Goal: Task Accomplishment & Management: Manage account settings

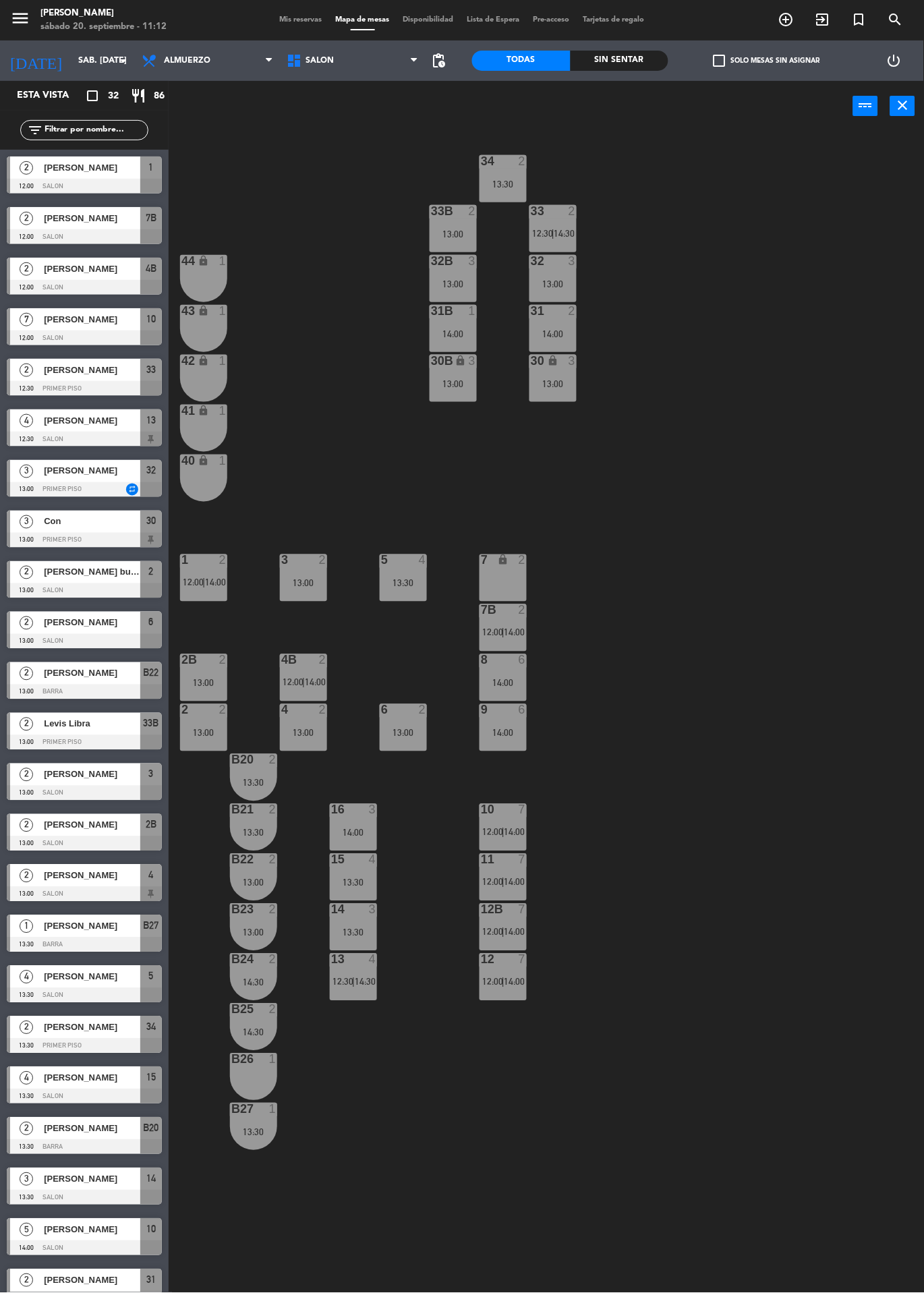
click at [489, 630] on span "12:00" at bounding box center [492, 632] width 21 height 10
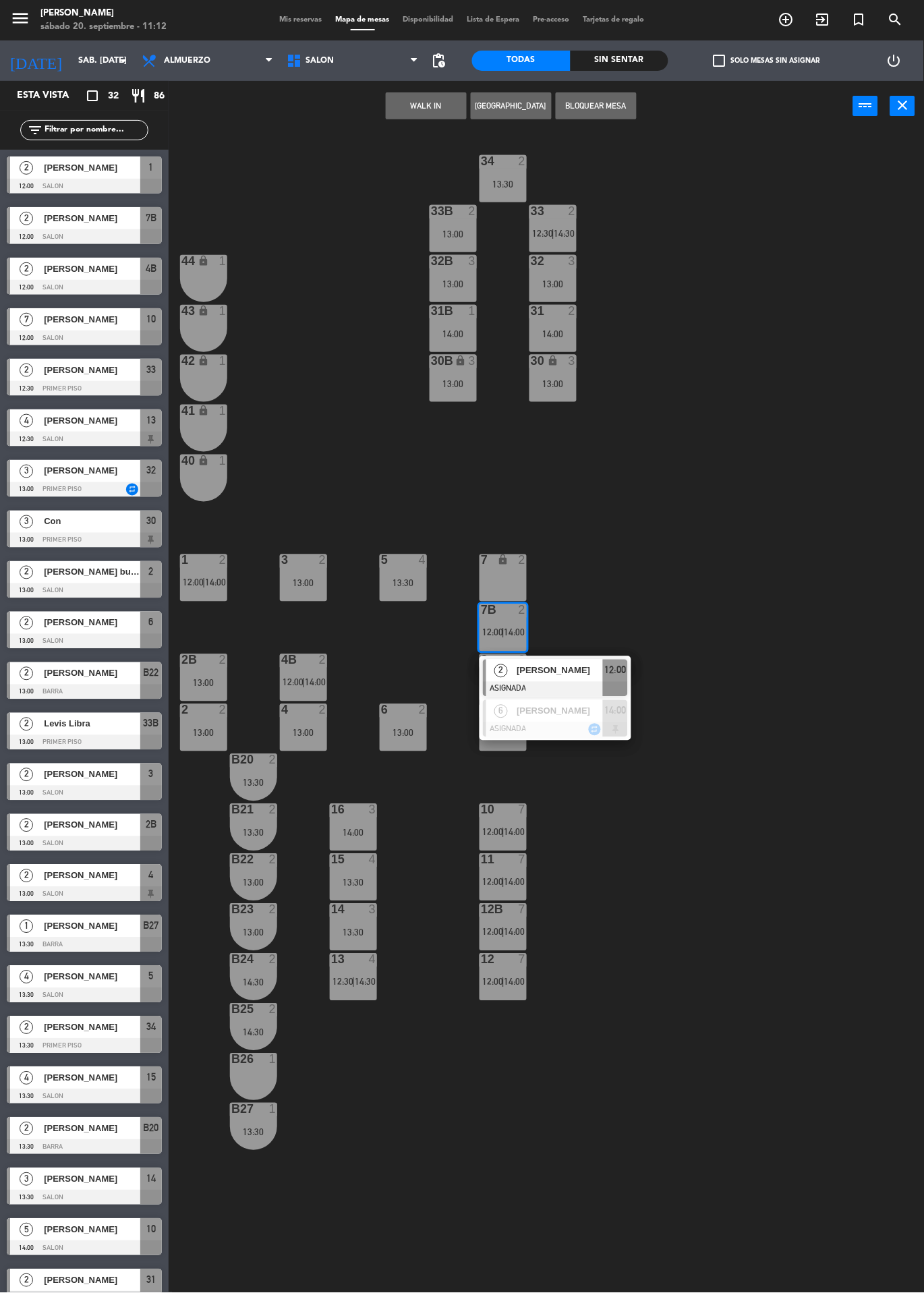
click at [555, 669] on span "[PERSON_NAME]" at bounding box center [560, 670] width 86 height 14
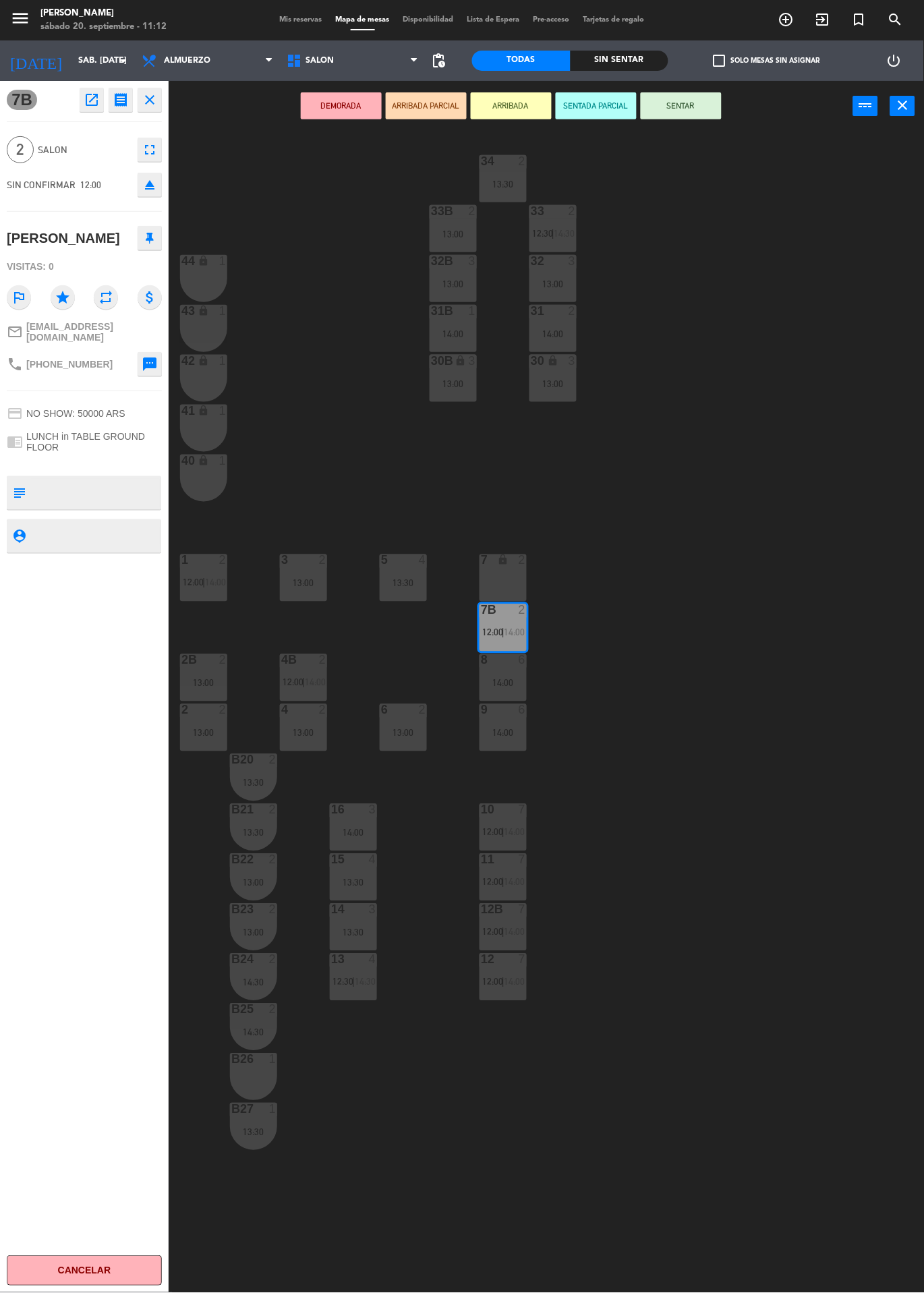
click at [501, 731] on div "14:00" at bounding box center [503, 733] width 47 height 9
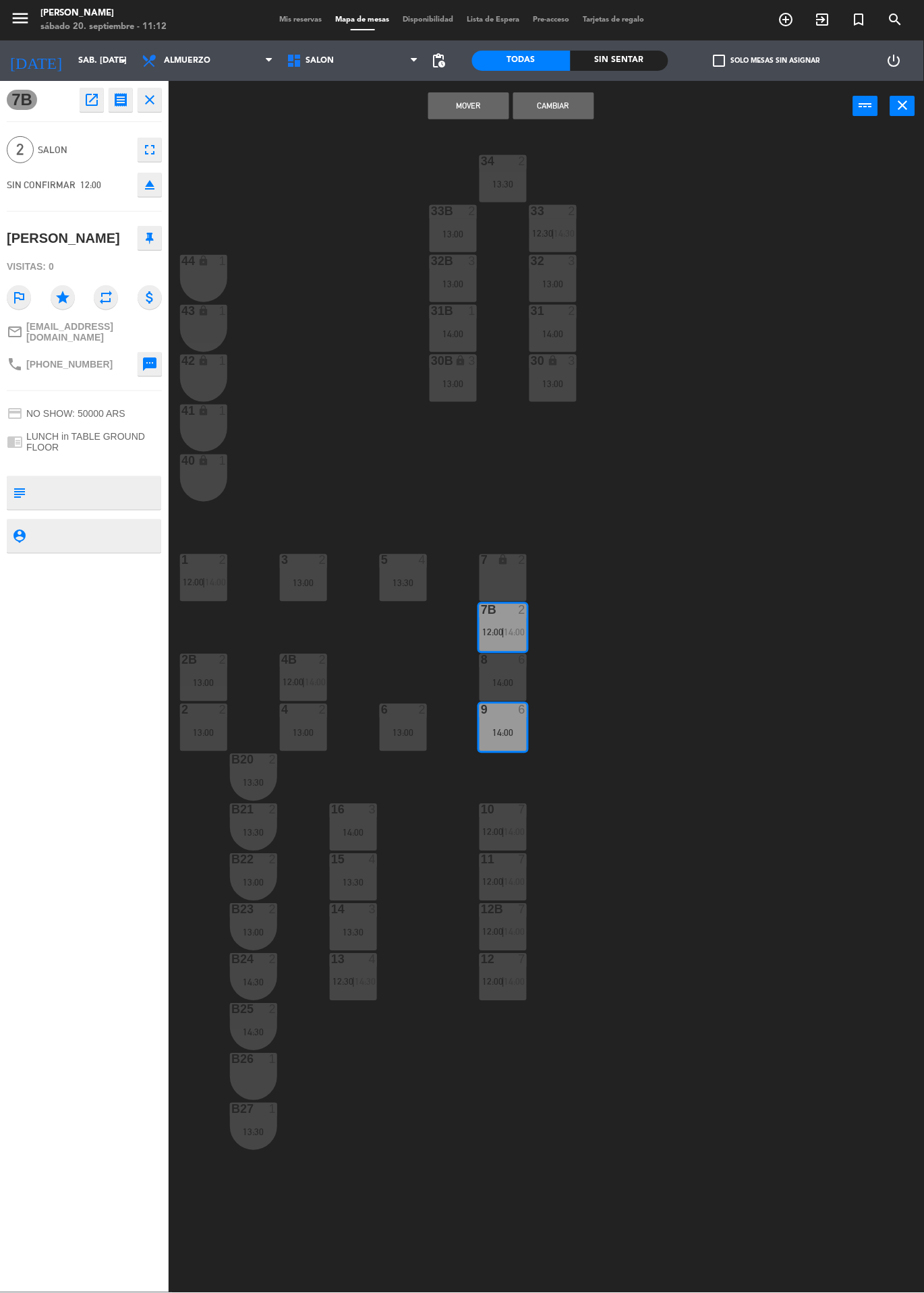
click at [460, 115] on button "Mover" at bounding box center [468, 106] width 80 height 27
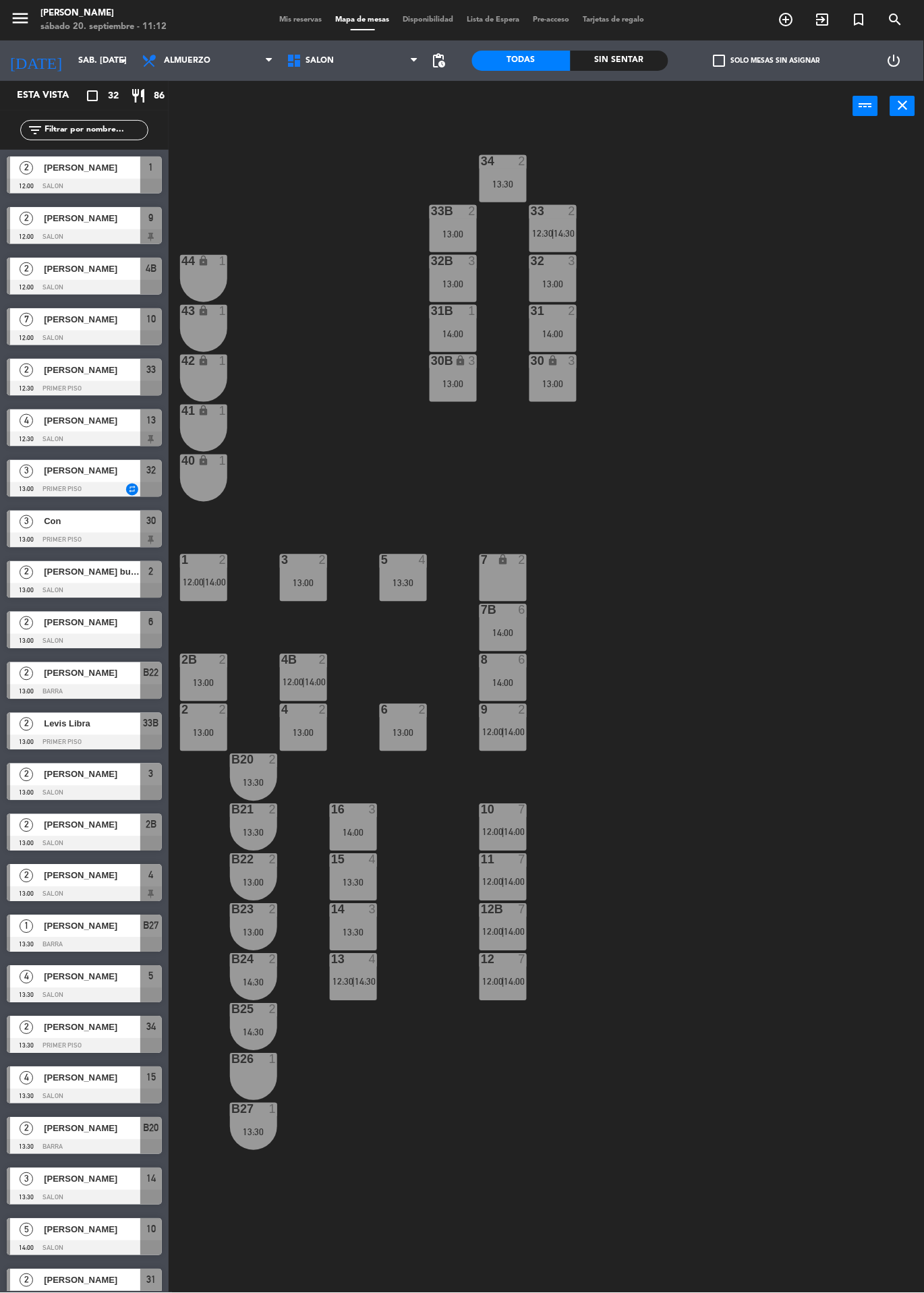
click at [522, 710] on div "2" at bounding box center [523, 710] width 9 height 12
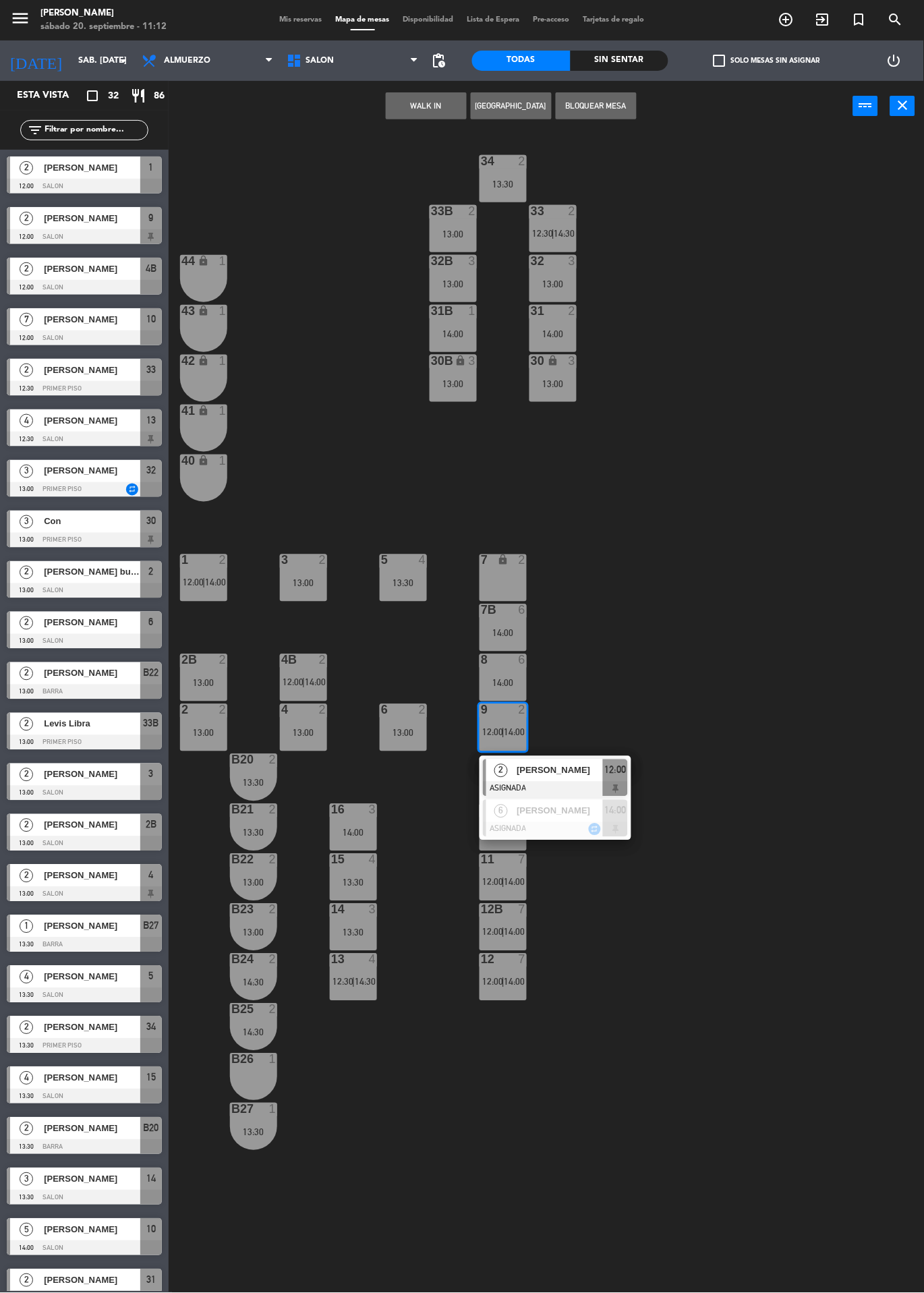
click at [628, 675] on div "34 2 13:30 33B 2 13:00 33 2 12:30 | 14:30 44 lock 1 32B 3 13:00 32 3 13:00 43 l…" at bounding box center [551, 712] width 746 height 1161
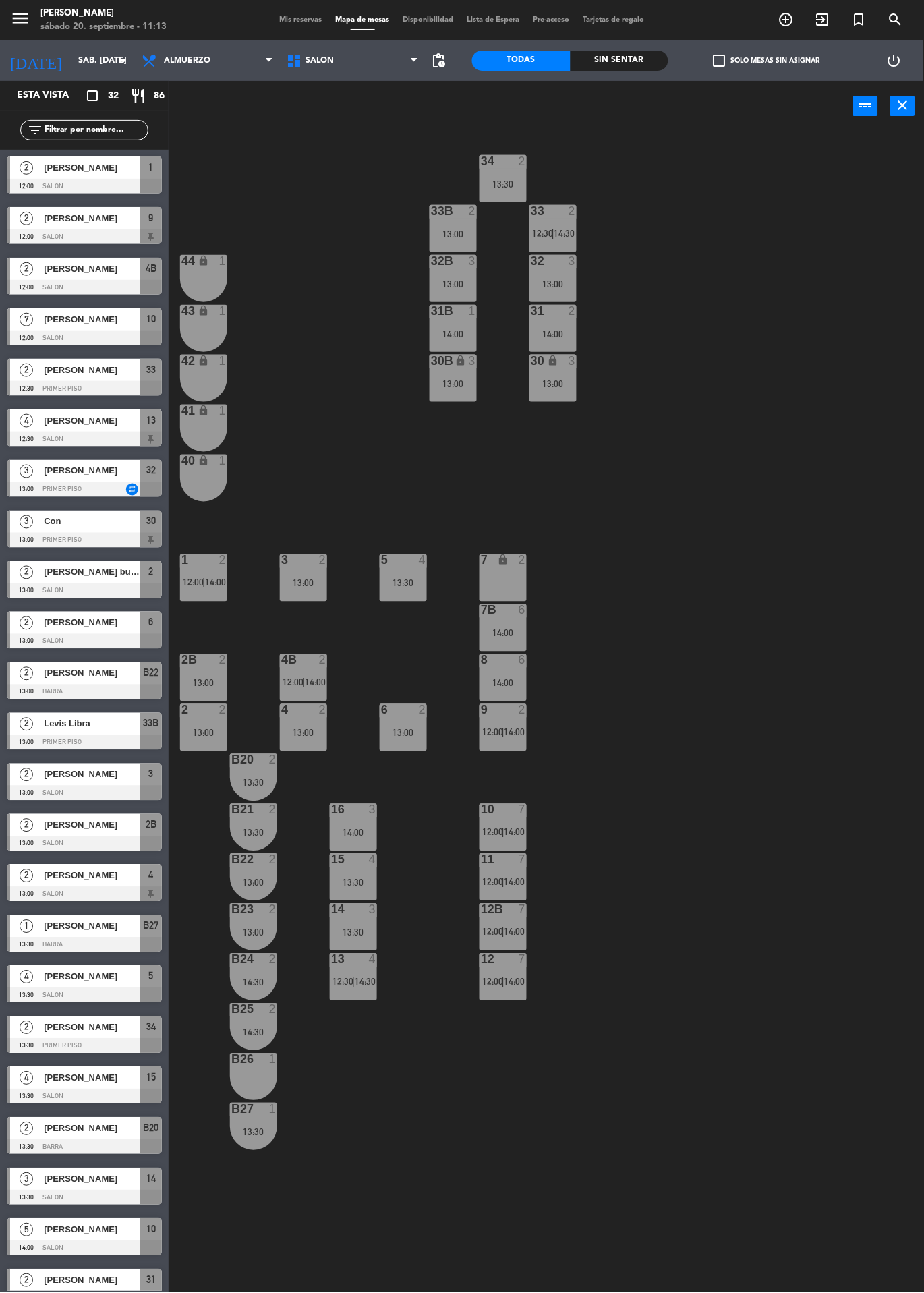
click at [316, 679] on span "14:00" at bounding box center [315, 682] width 21 height 10
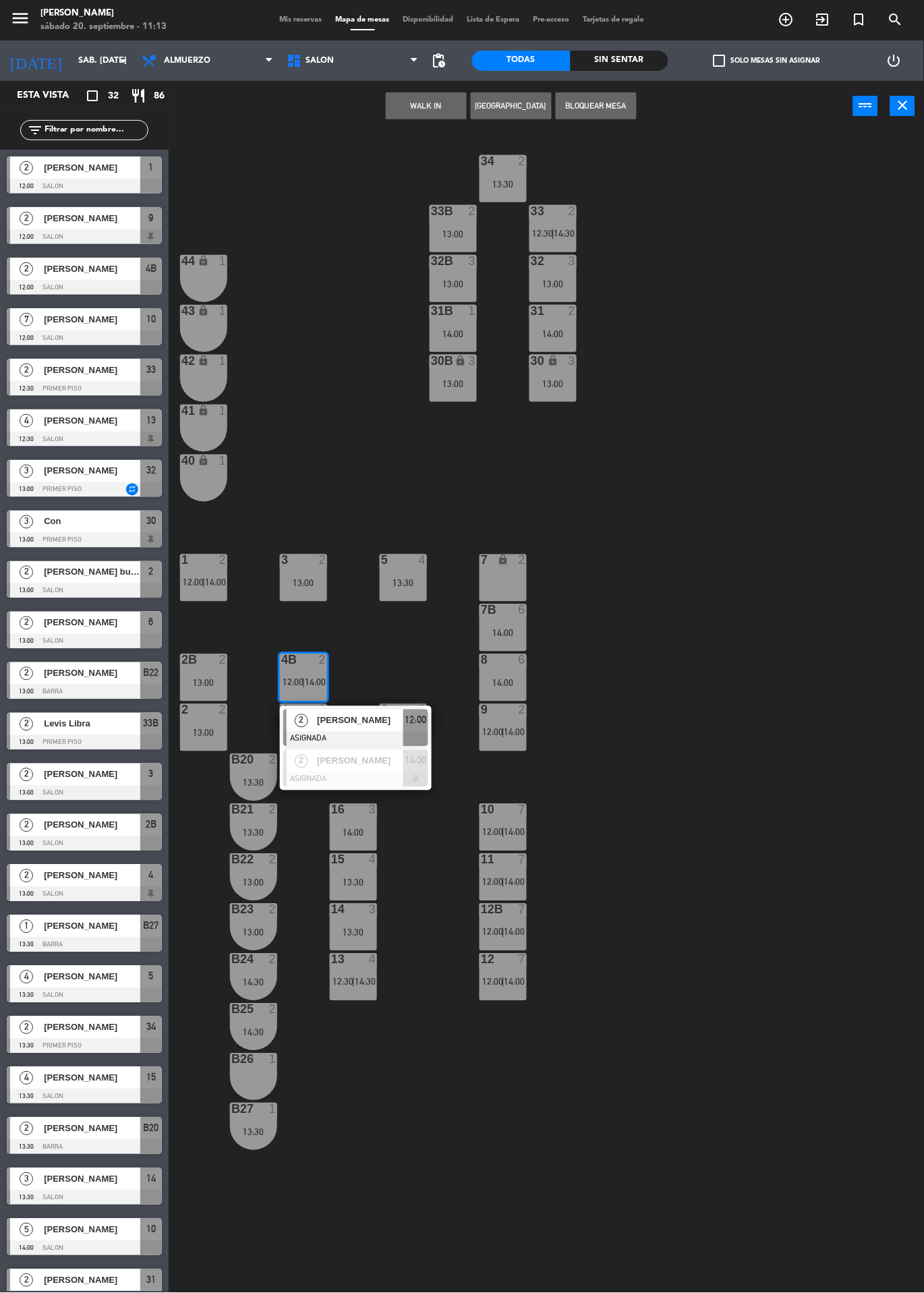
click at [314, 580] on div "13:00" at bounding box center [304, 583] width 47 height 9
click at [369, 765] on span "[PERSON_NAME]" at bounding box center [360, 760] width 86 height 14
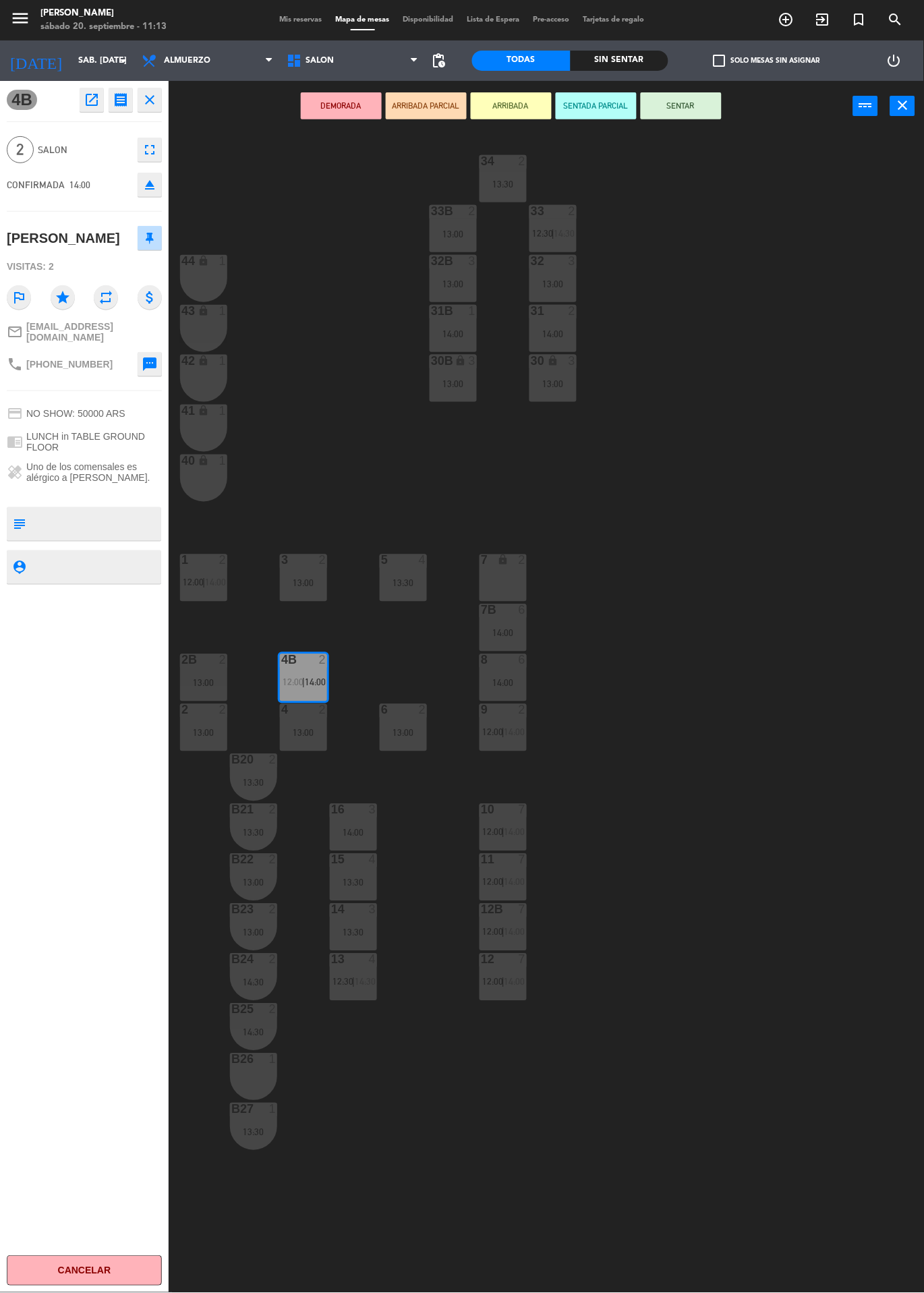
click at [302, 578] on div "13:00" at bounding box center [304, 583] width 47 height 9
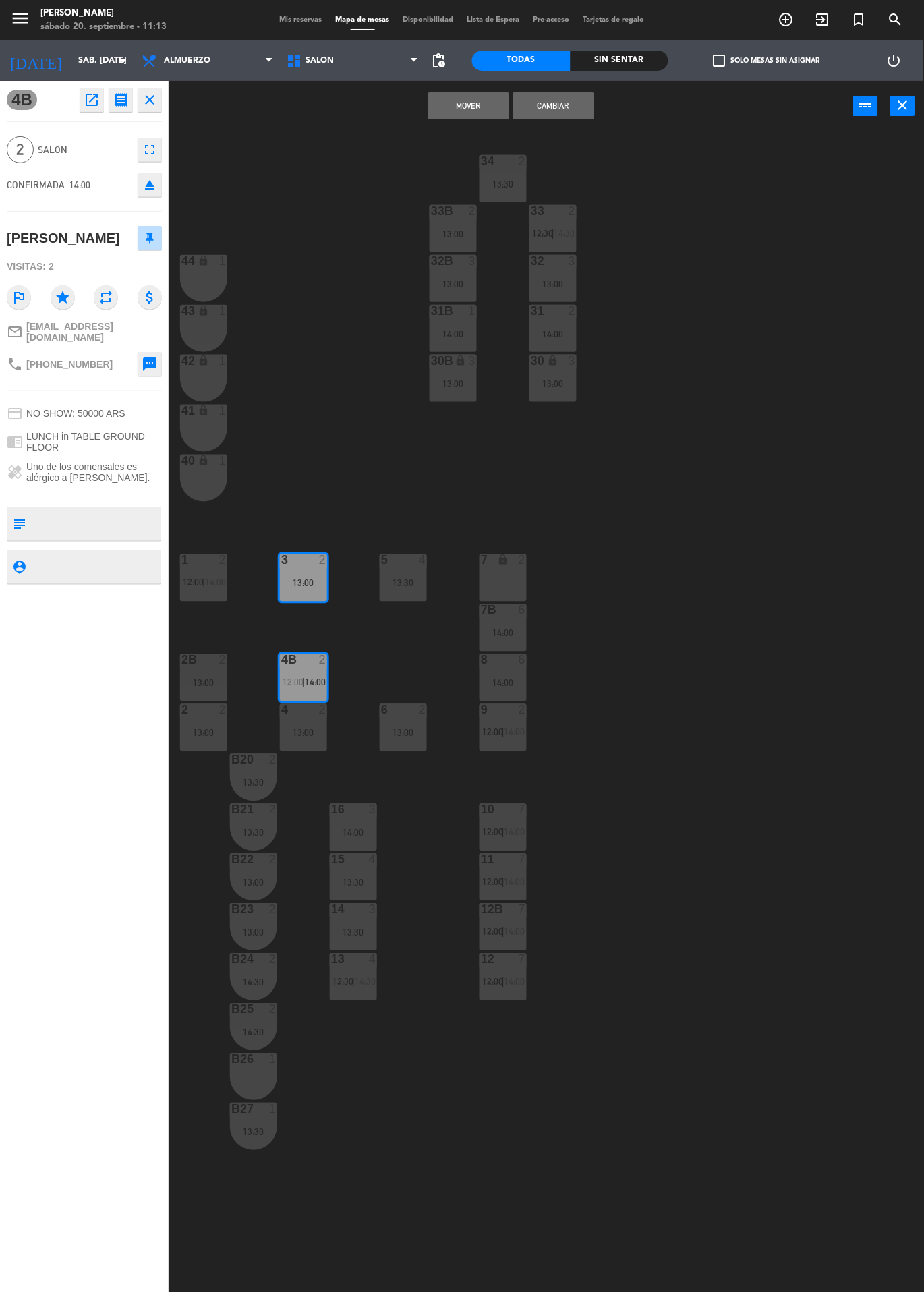
click at [453, 107] on button "Mover" at bounding box center [468, 106] width 80 height 27
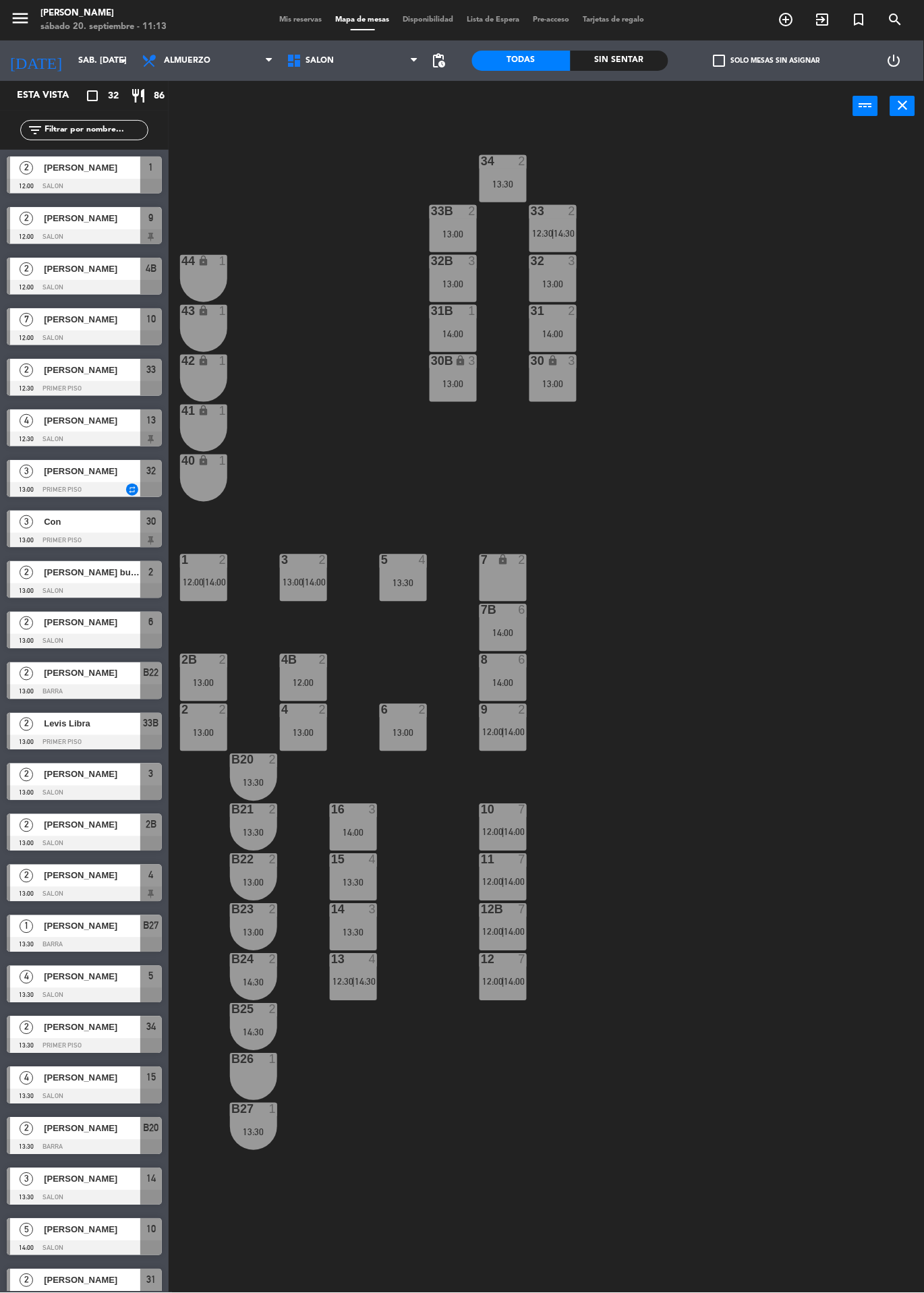
scroll to position [218, 0]
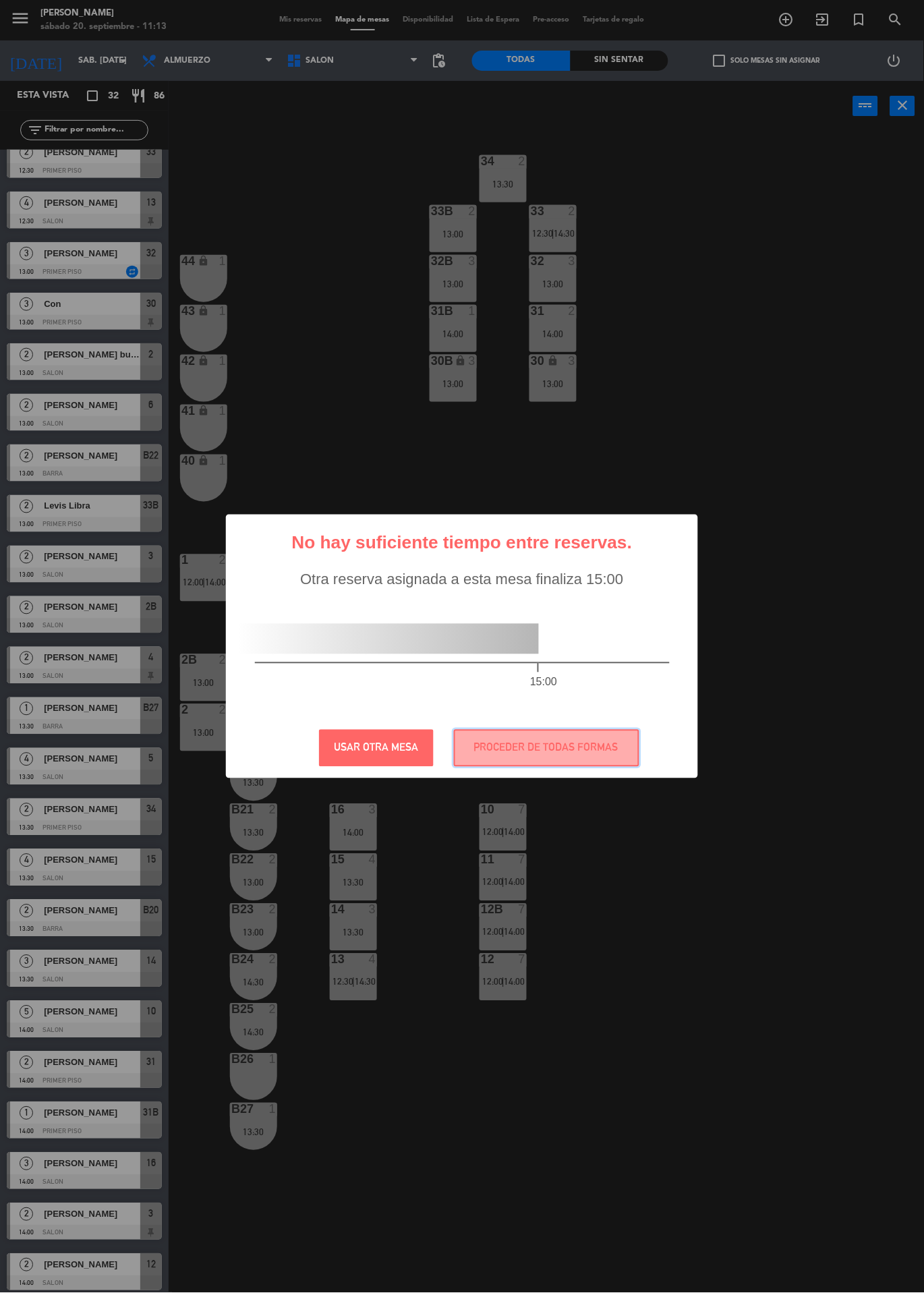
click at [570, 752] on button "PROCEDER DE TODAS FORMAS" at bounding box center [546, 748] width 186 height 37
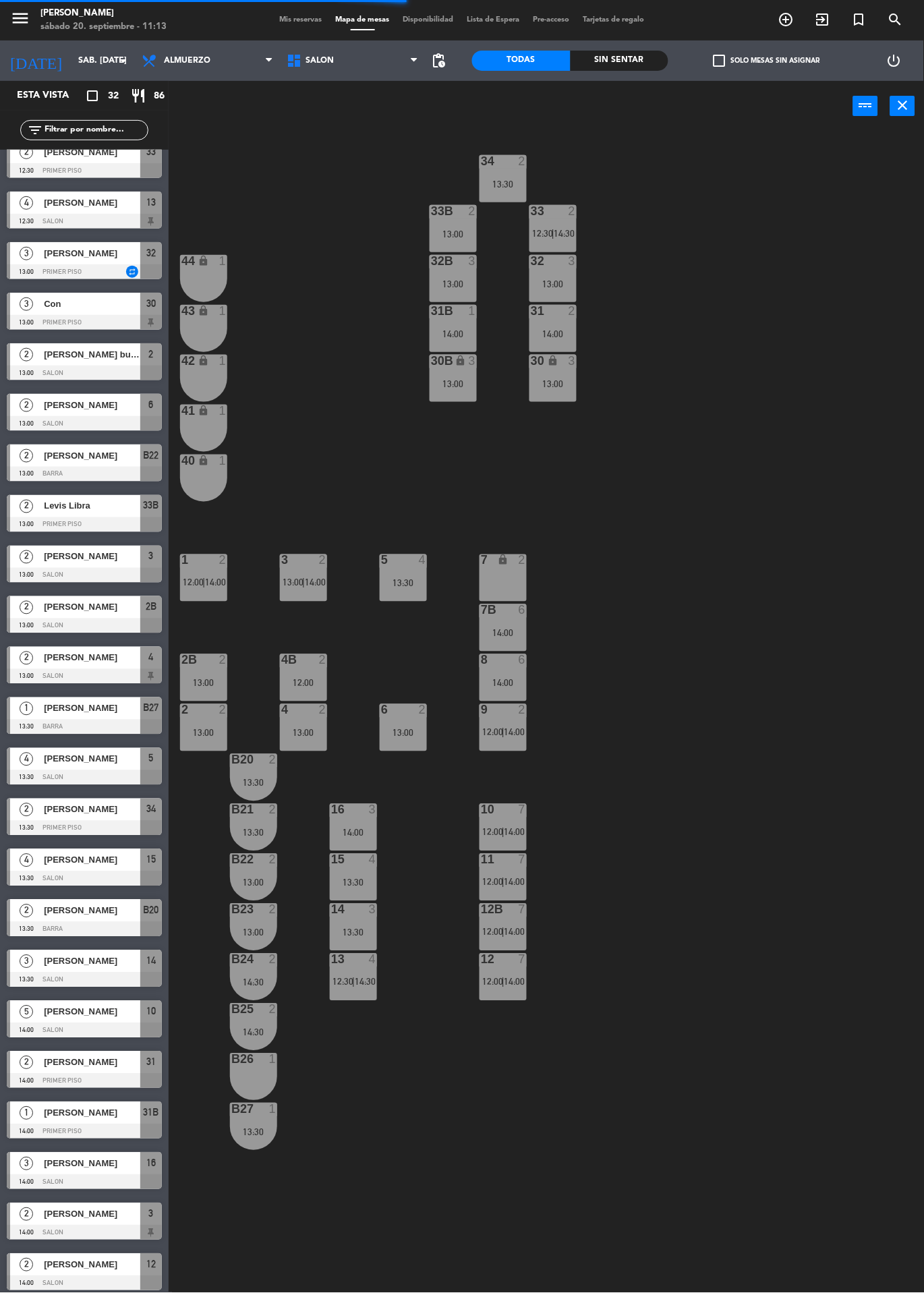
click at [306, 671] on div "4B 2 12:00" at bounding box center [304, 678] width 47 height 47
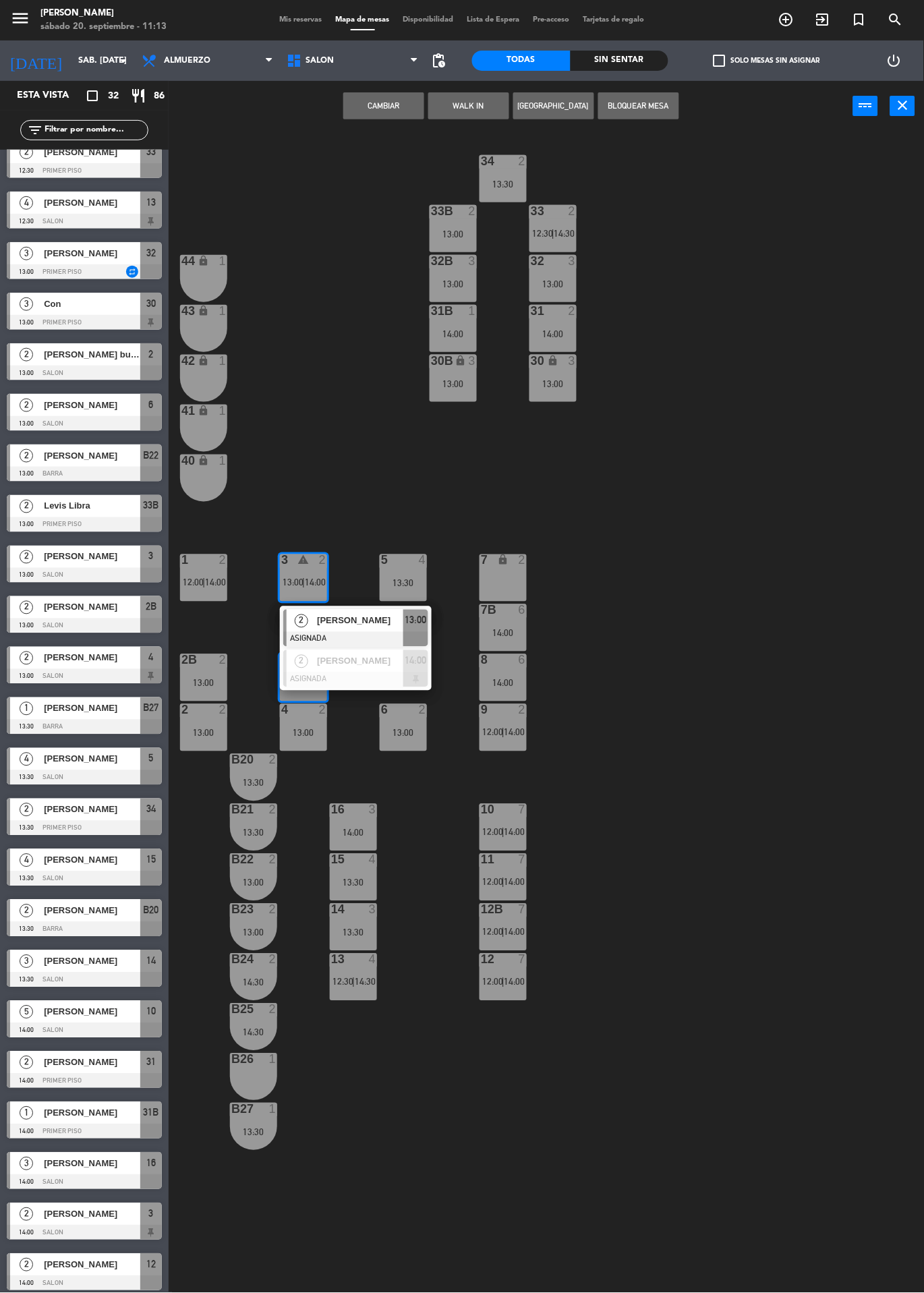
click at [346, 620] on span "[PERSON_NAME]" at bounding box center [360, 620] width 86 height 14
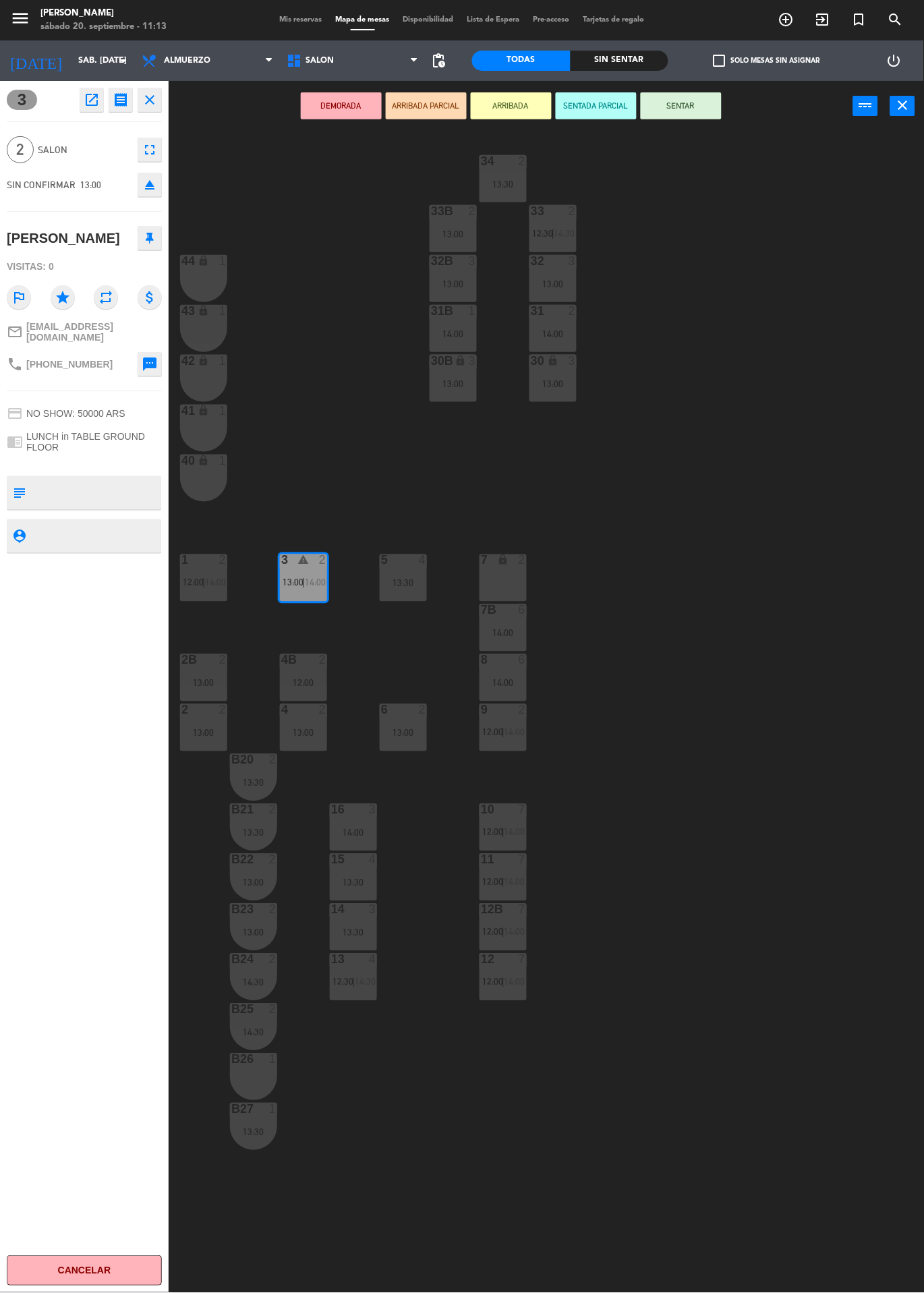
click at [739, 367] on div "34 2 13:30 33B 2 13:00 33 2 12:30 | 14:30 44 lock 1 32B 3 13:00 32 3 13:00 43 l…" at bounding box center [551, 712] width 746 height 1161
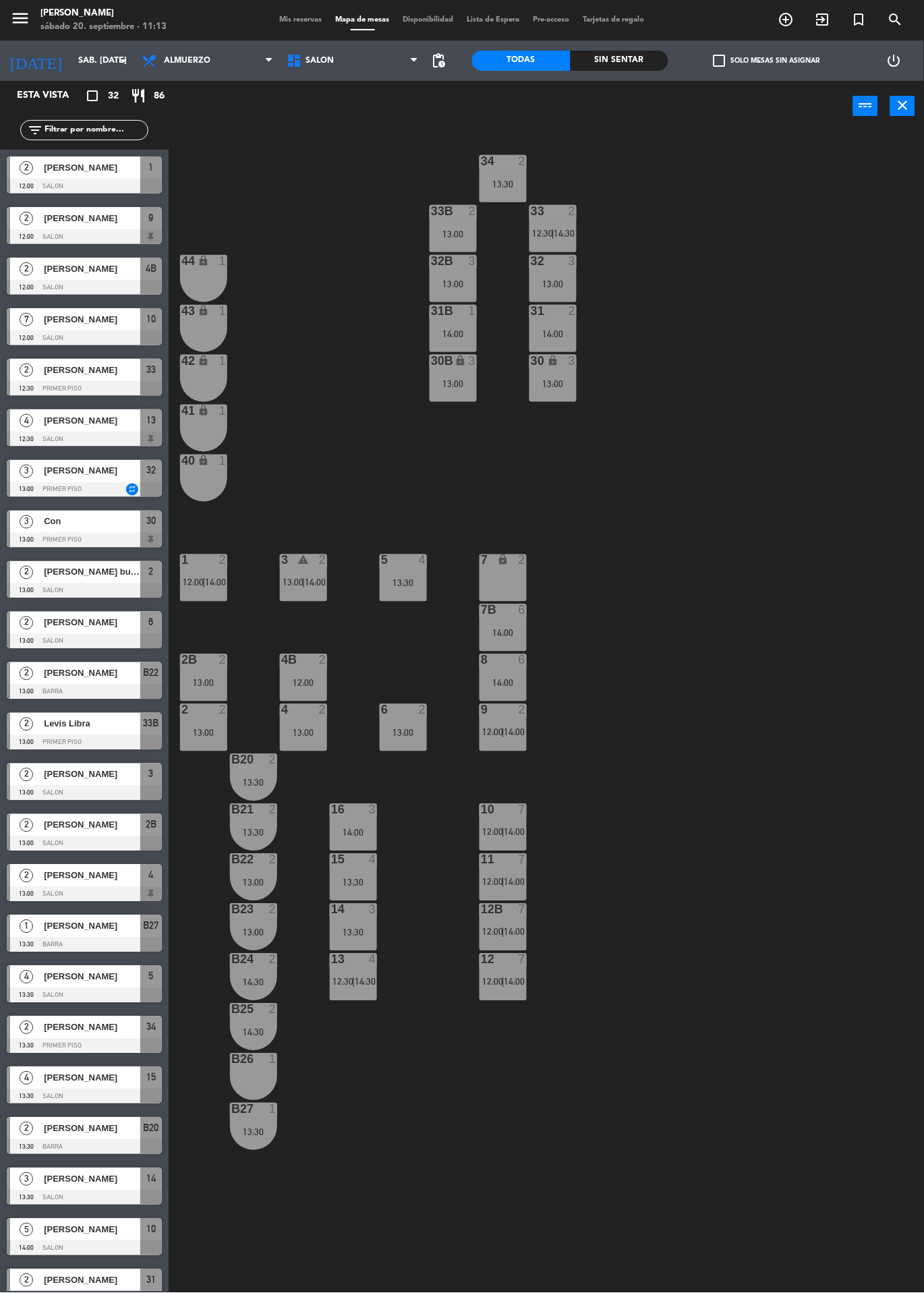
click at [302, 677] on div "4B 2 12:00" at bounding box center [304, 678] width 47 height 47
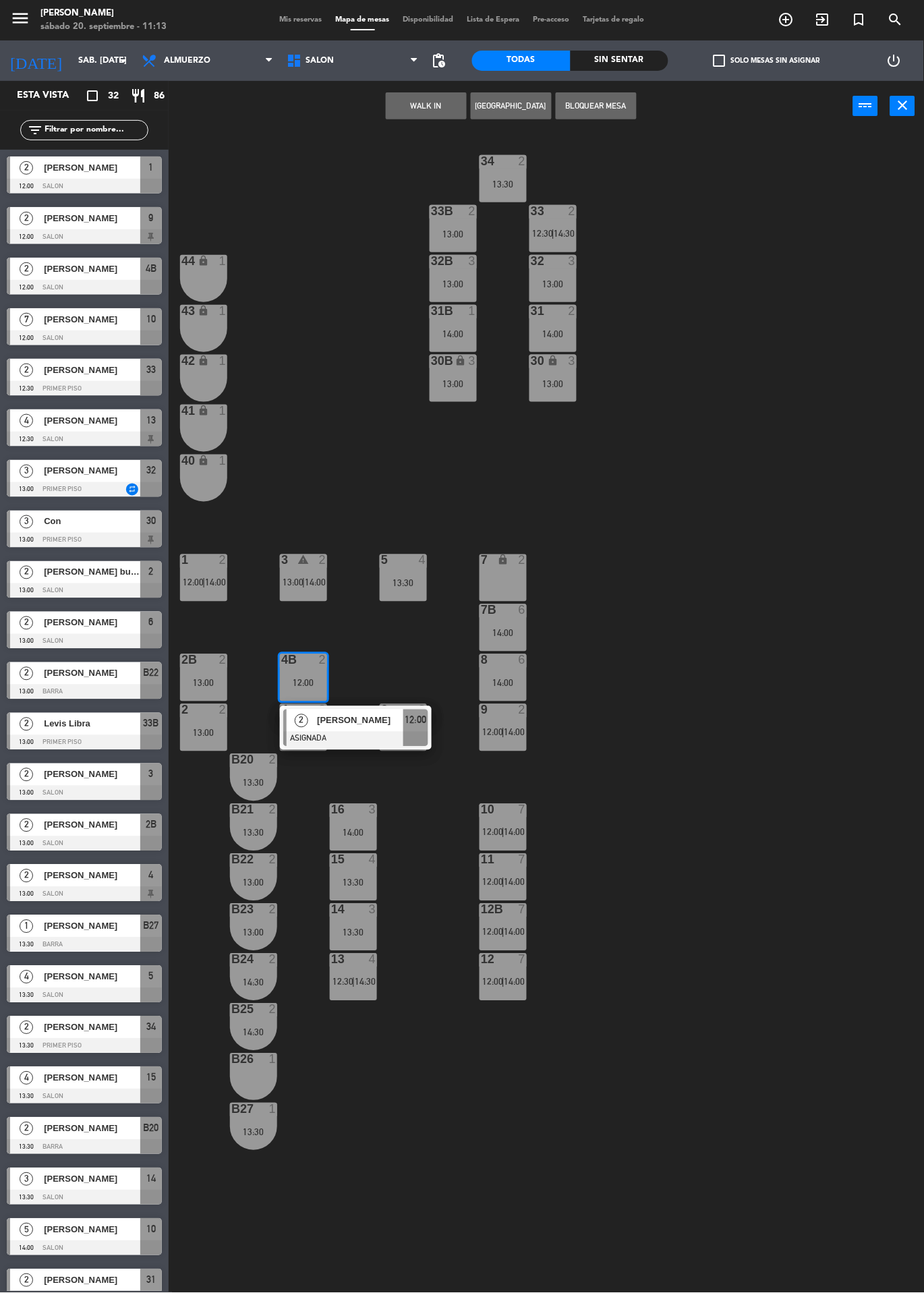
click at [296, 582] on span "13:00" at bounding box center [293, 582] width 21 height 10
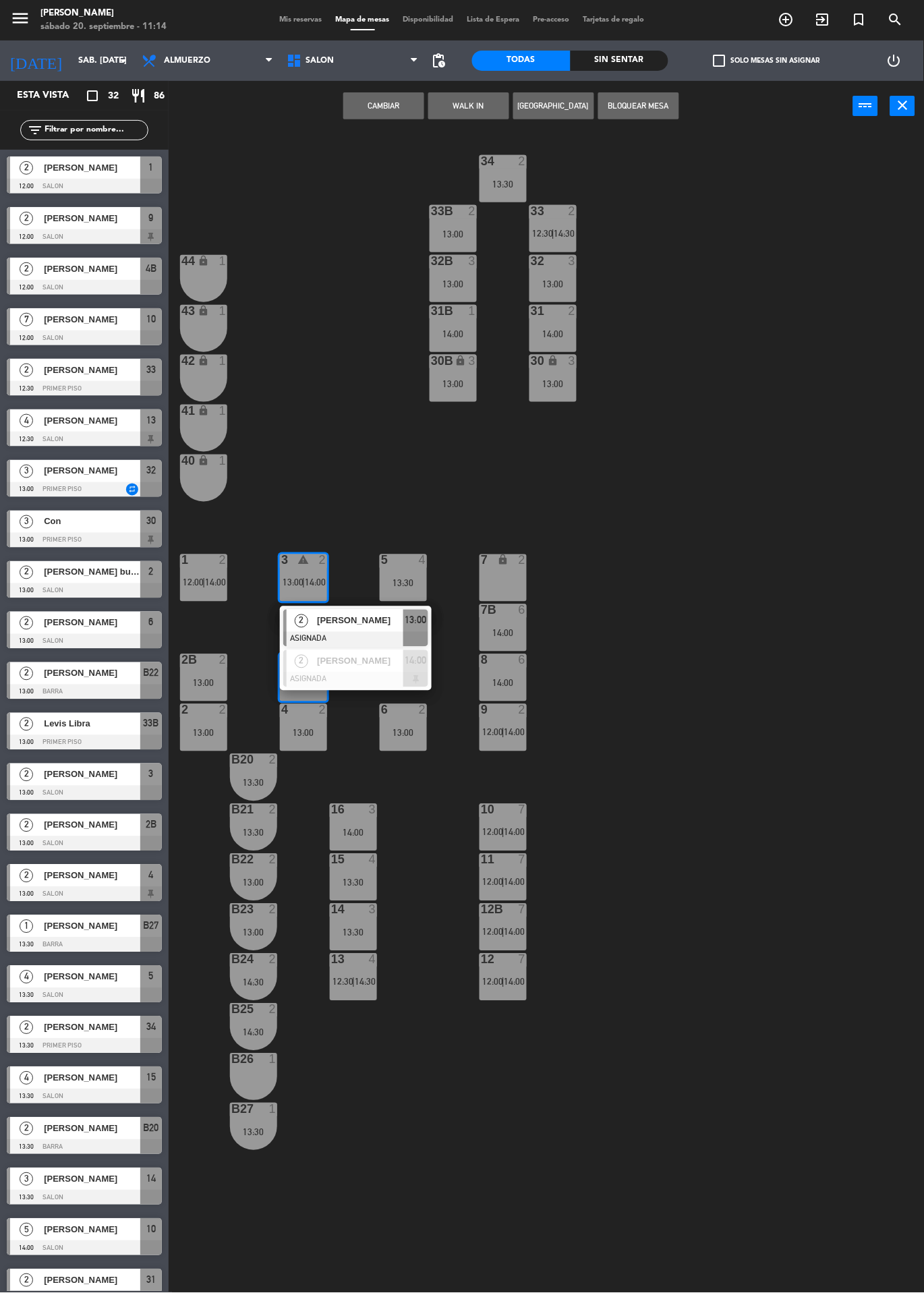
click at [358, 626] on span "[PERSON_NAME]" at bounding box center [360, 620] width 86 height 14
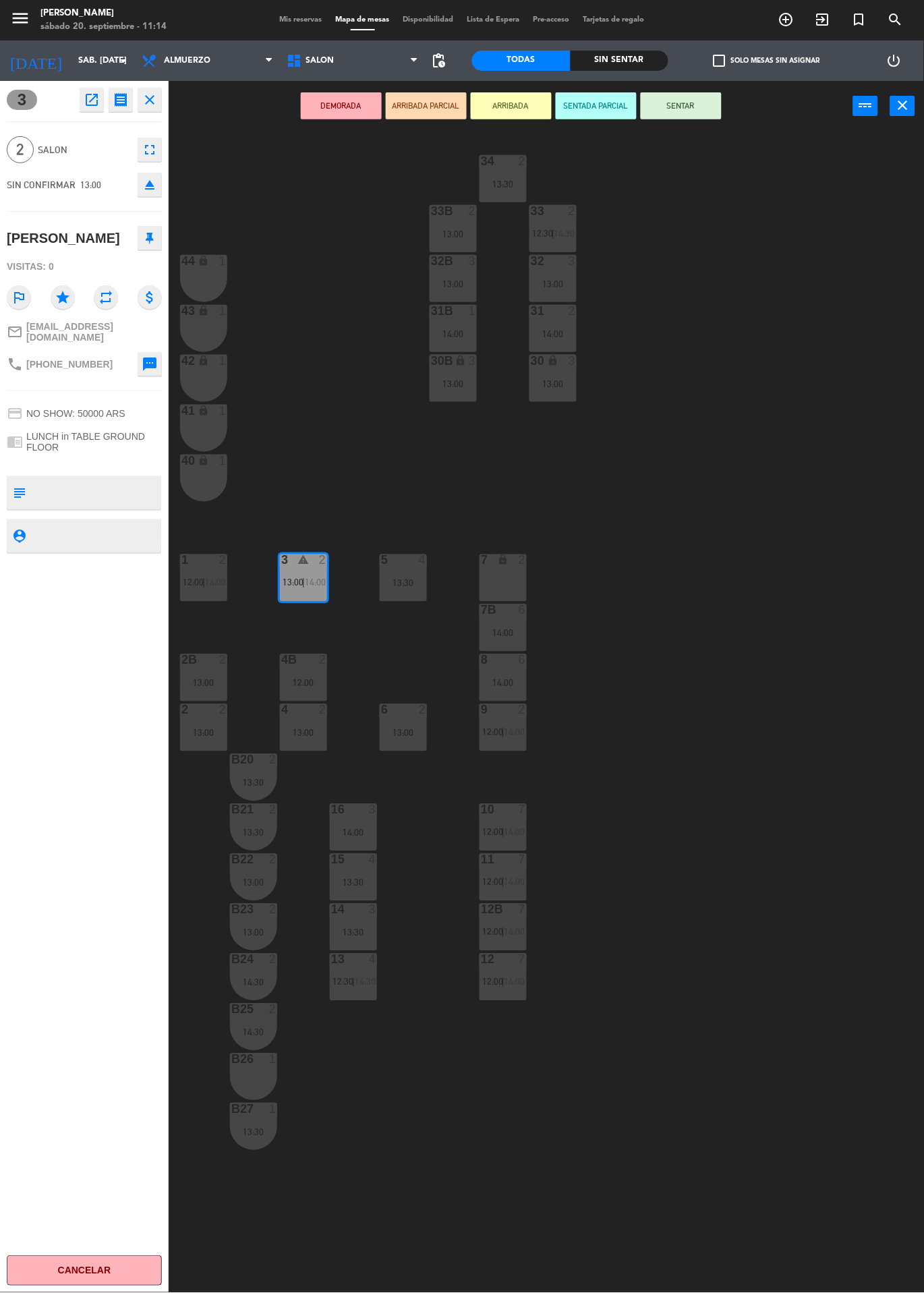
click at [295, 681] on div "12:00" at bounding box center [304, 683] width 47 height 9
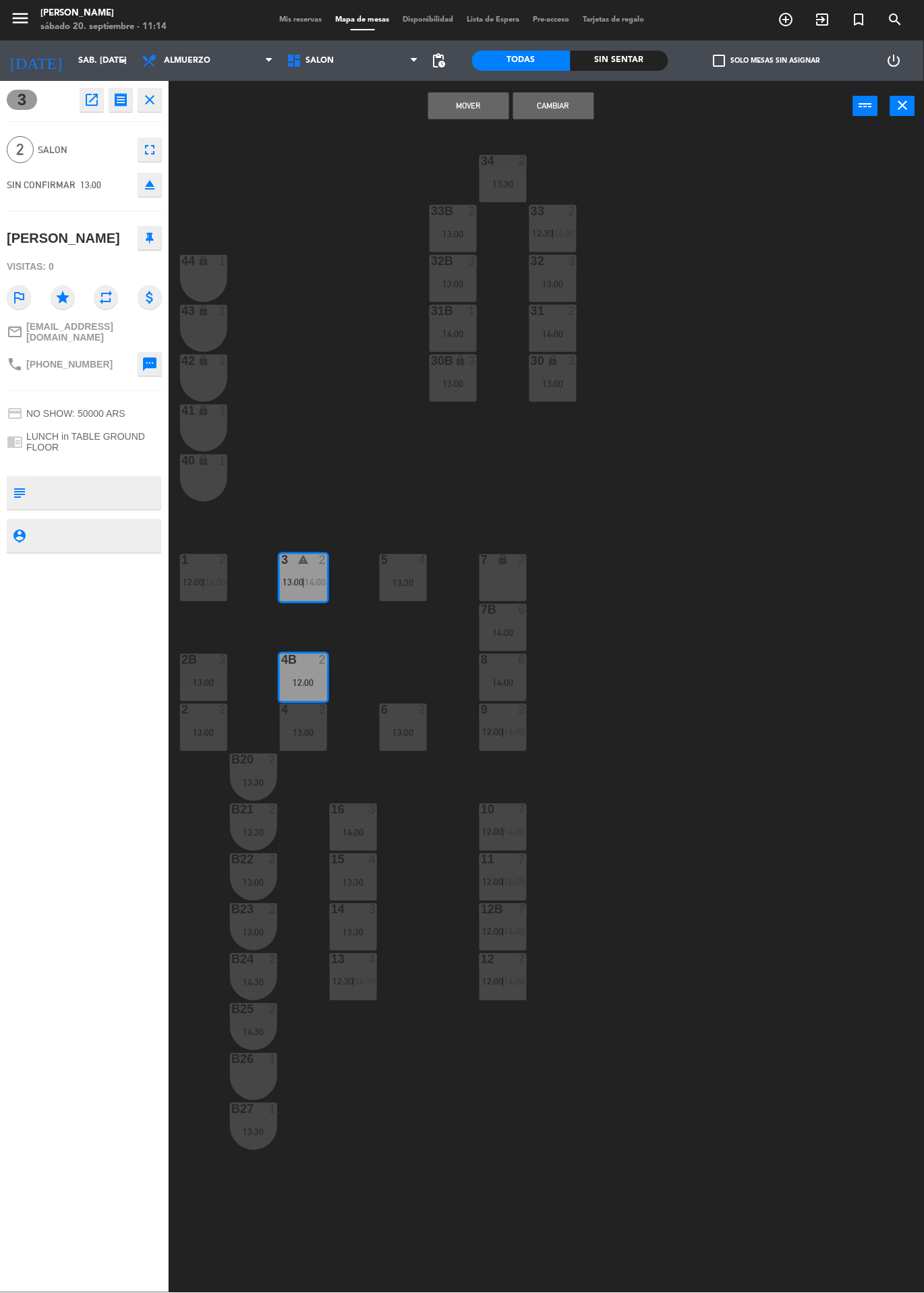
click at [560, 104] on button "Cambiar" at bounding box center [553, 106] width 80 height 27
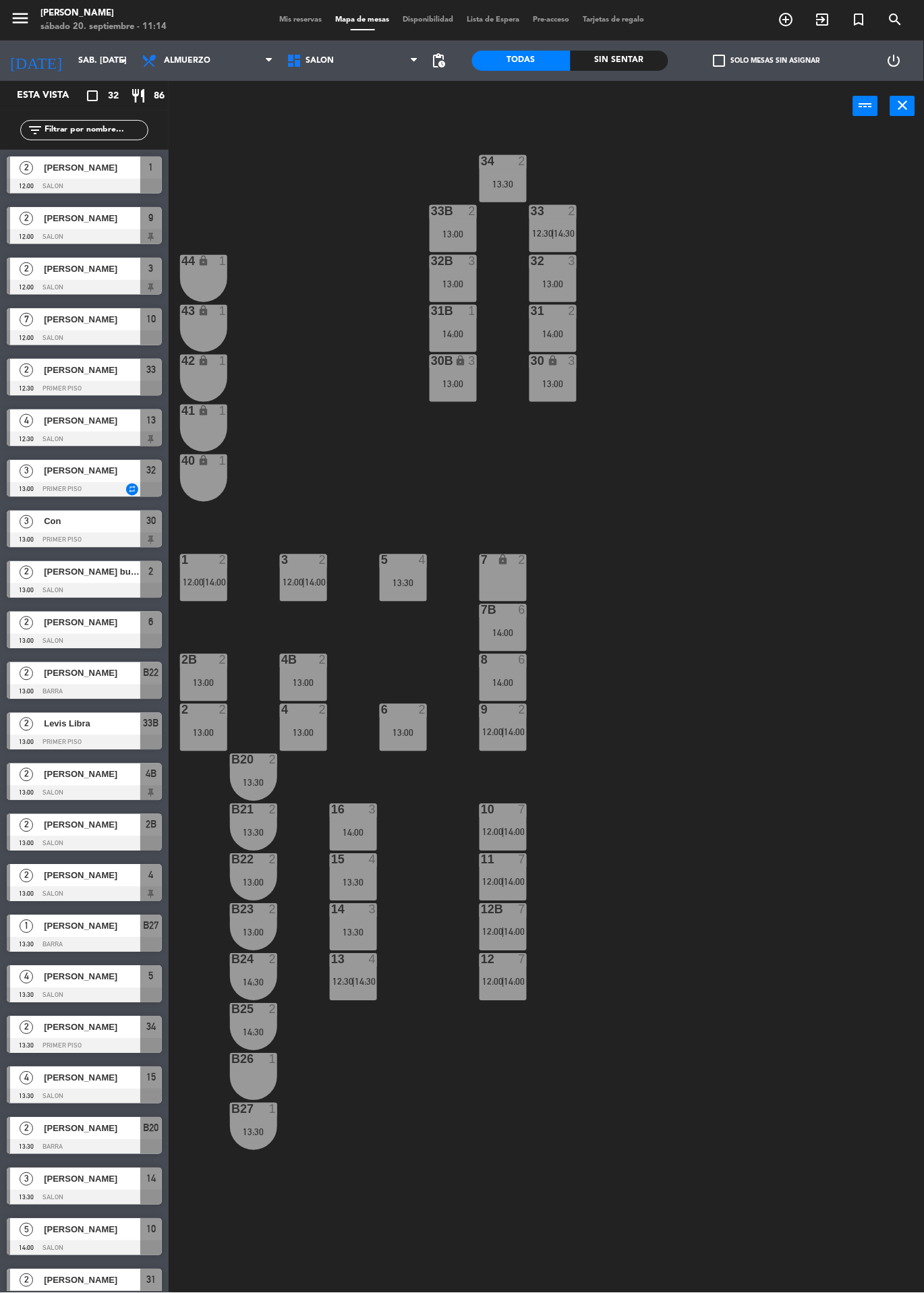
click at [506, 836] on span "14:00" at bounding box center [515, 831] width 21 height 10
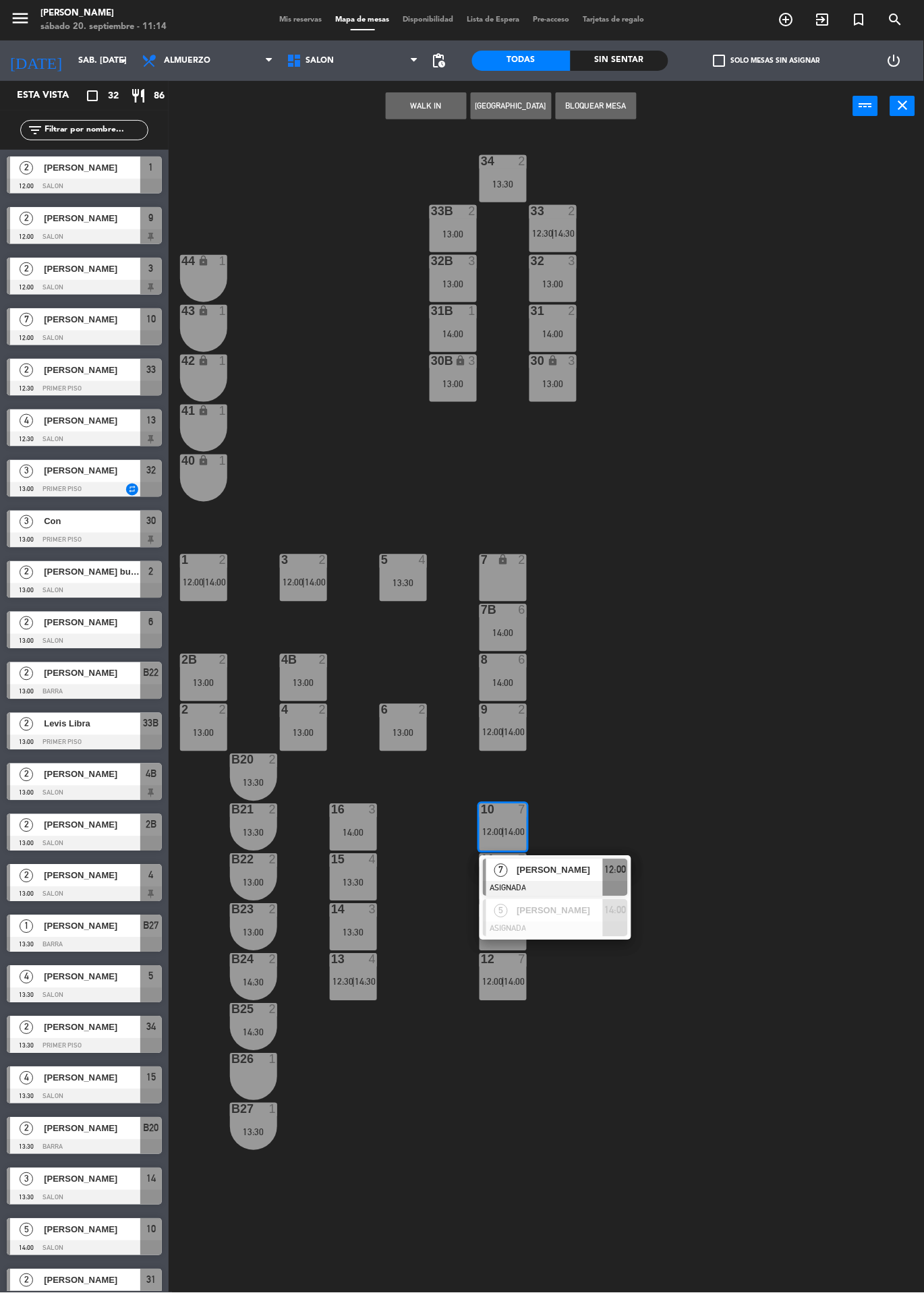
click at [582, 927] on div at bounding box center [555, 930] width 145 height 15
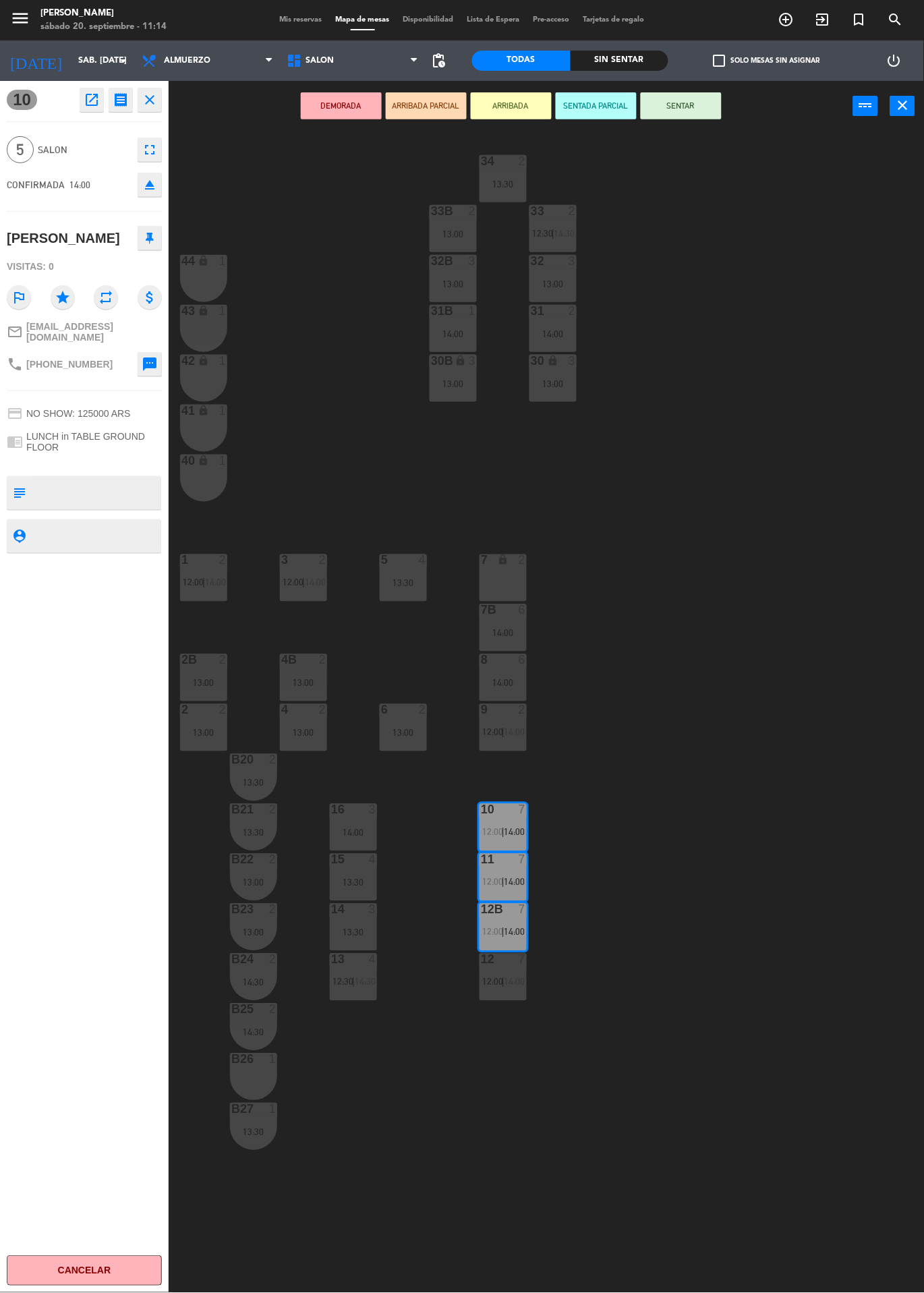
click at [484, 829] on span "12:00" at bounding box center [492, 831] width 21 height 10
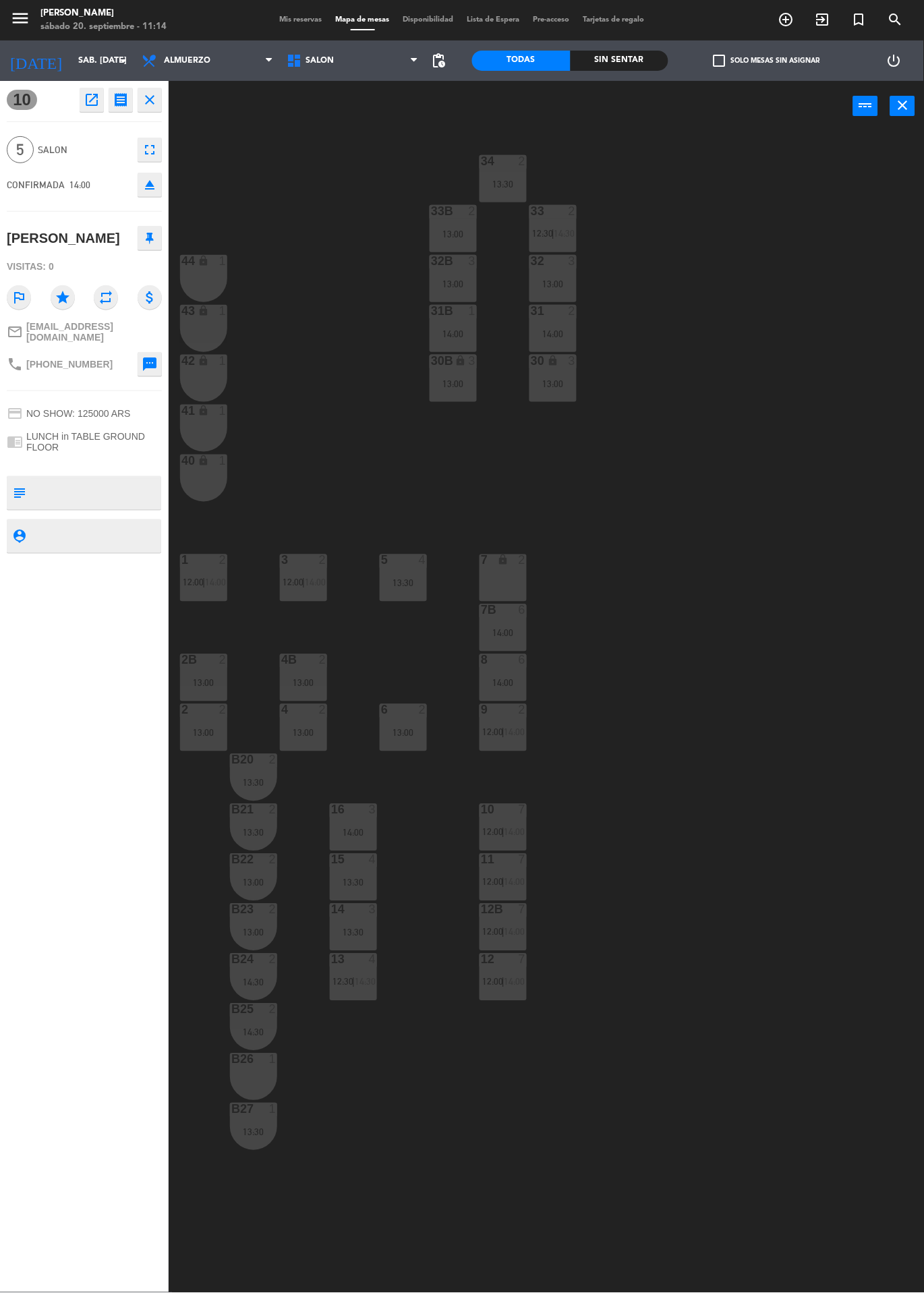
click at [503, 825] on div "10 7 12:00 | 14:00" at bounding box center [503, 827] width 47 height 47
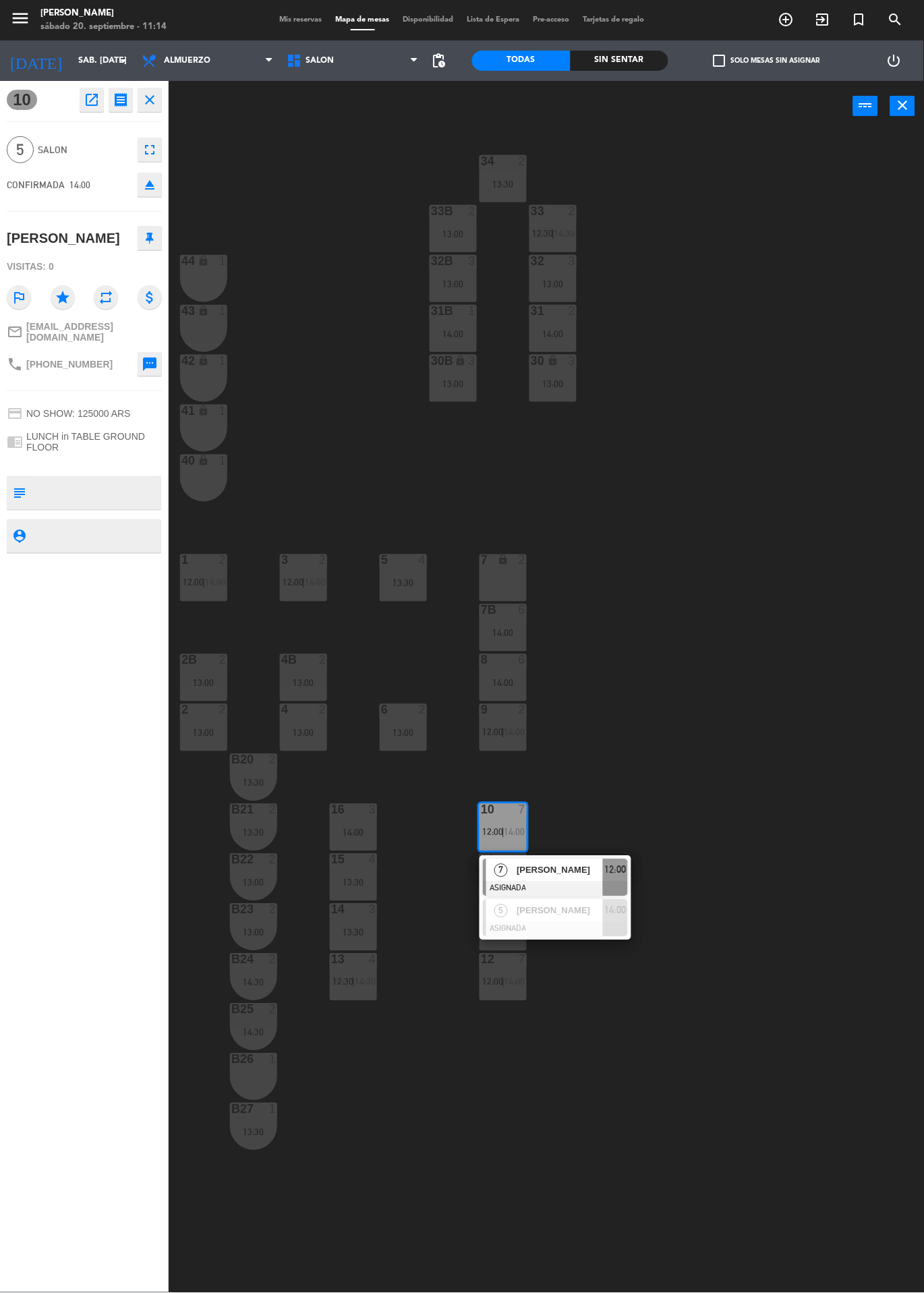
click at [560, 867] on span "[PERSON_NAME]" at bounding box center [560, 870] width 86 height 14
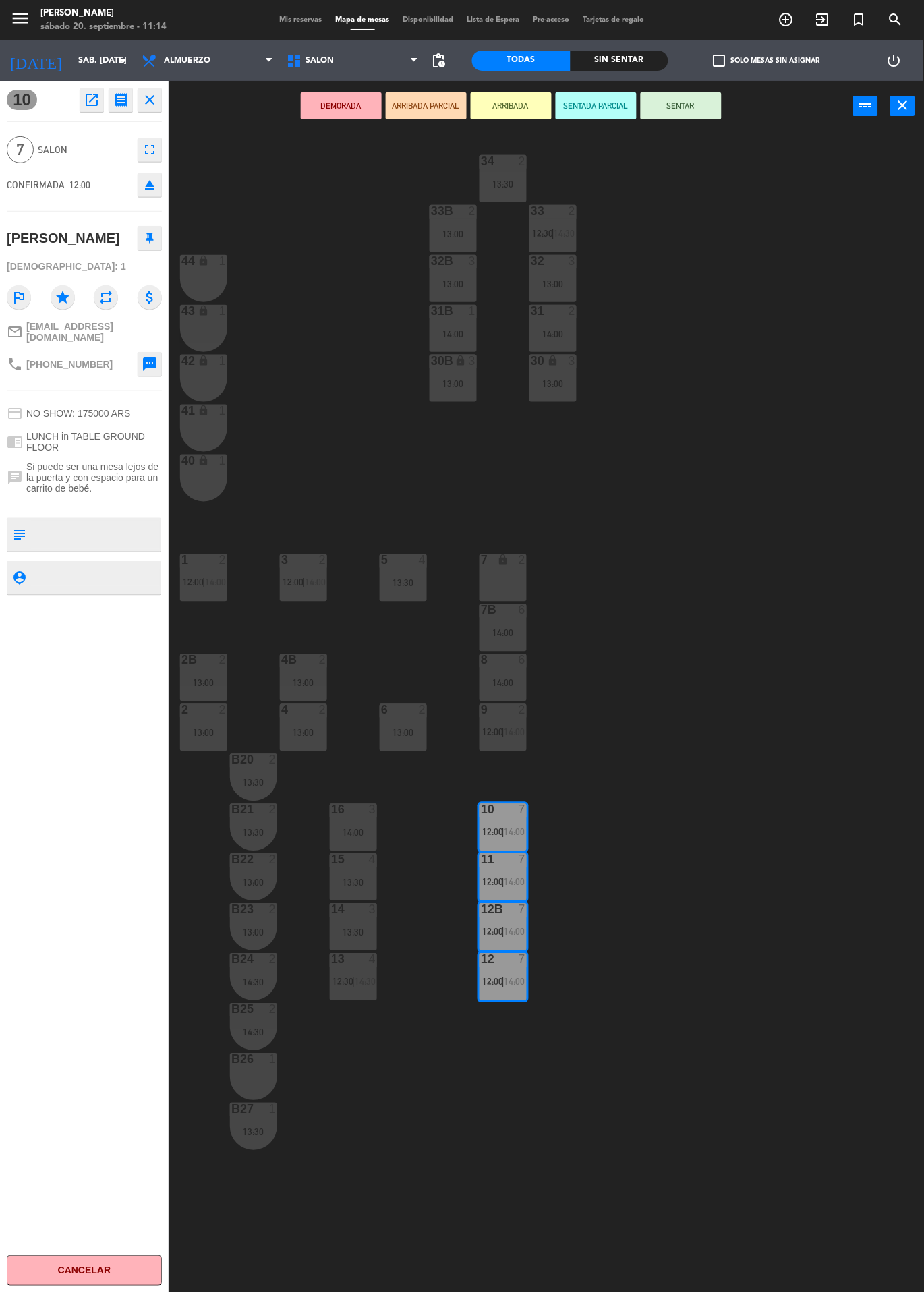
click at [650, 831] on div "34 2 13:30 33B 2 13:00 33 2 12:30 | 14:30 44 lock 1 32B 3 13:00 32 3 13:00 43 l…" at bounding box center [551, 712] width 746 height 1161
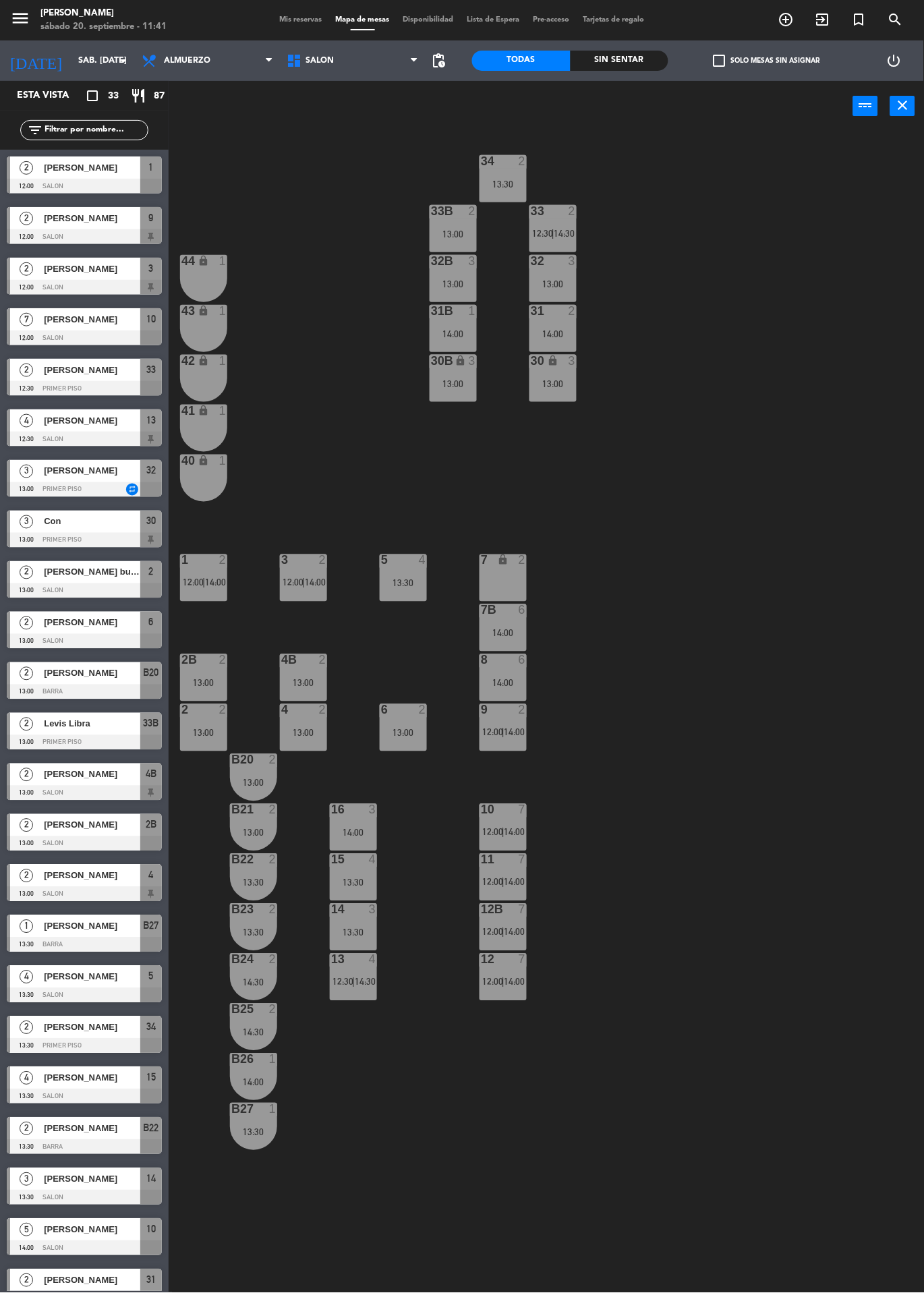
click at [233, 1136] on div "13:30" at bounding box center [254, 1132] width 47 height 9
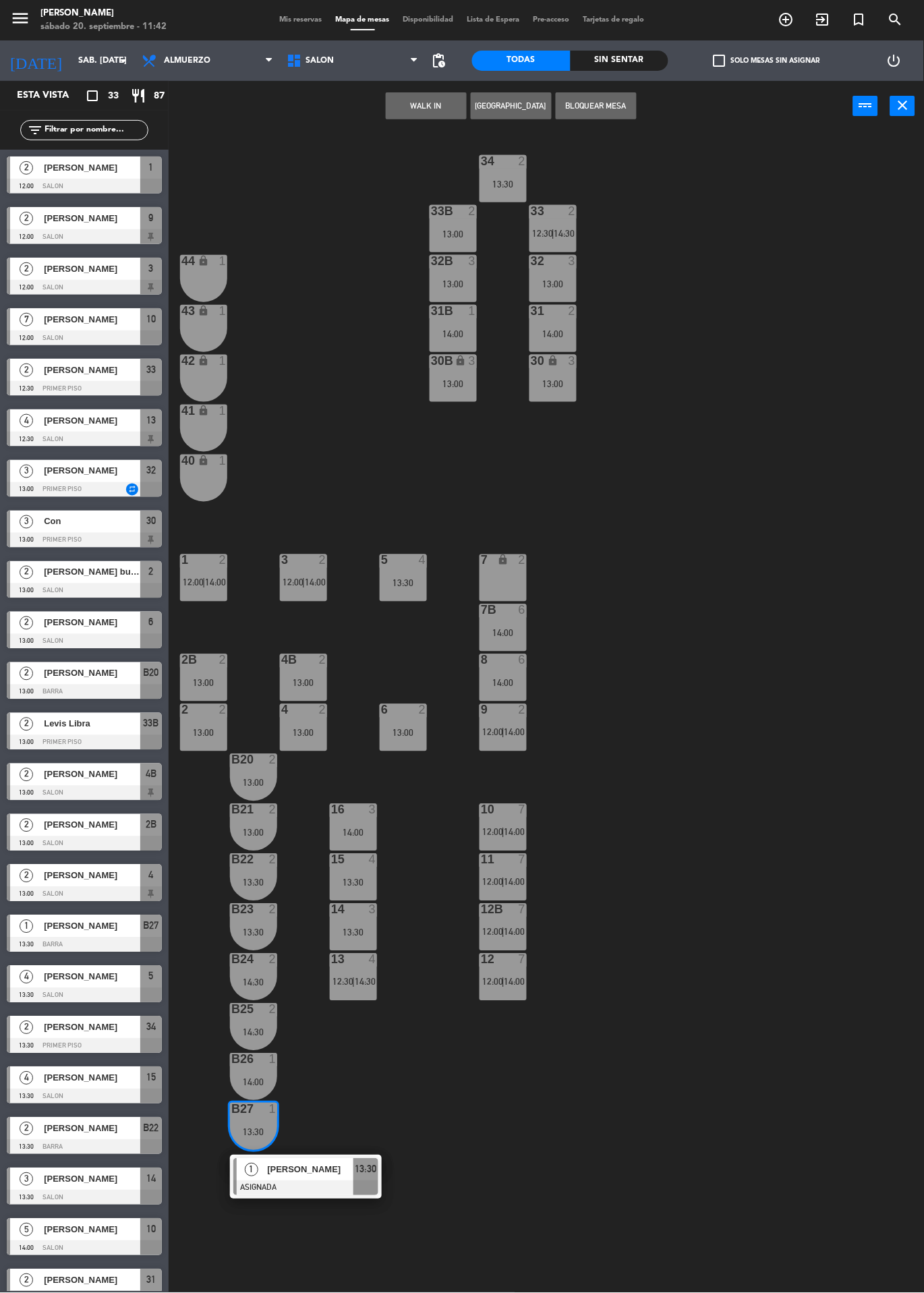
click at [758, 833] on div "34 2 13:30 33B 2 13:00 33 2 12:30 | 14:30 44 lock 1 32B 3 13:00 32 3 13:00 43 l…" at bounding box center [551, 712] width 746 height 1161
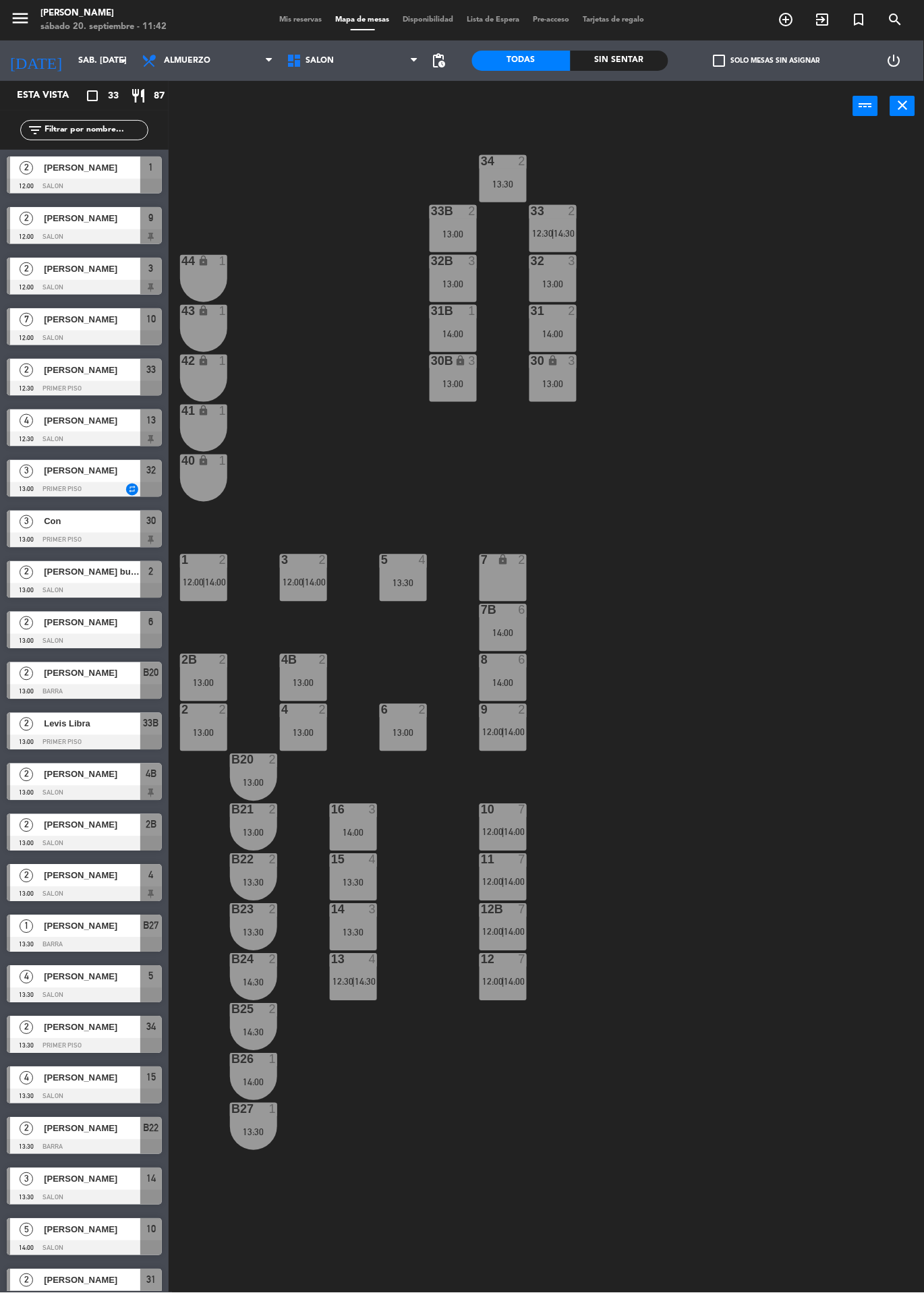
click at [253, 1082] on div "14:00" at bounding box center [254, 1082] width 47 height 9
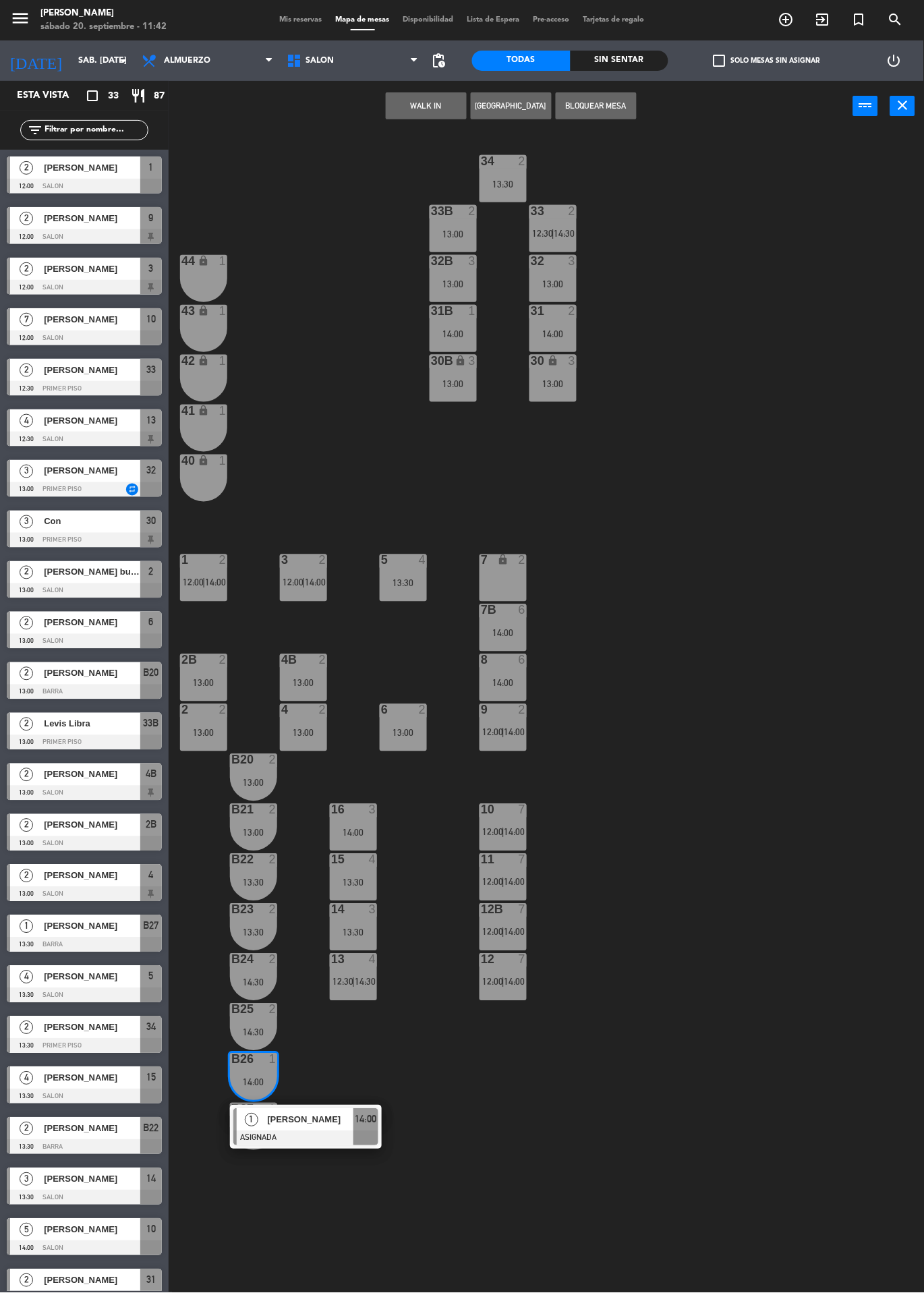
click at [739, 828] on div "34 2 13:30 33B 2 13:00 33 2 12:30 | 14:30 44 lock 1 32B 3 13:00 32 3 13:00 43 l…" at bounding box center [551, 712] width 746 height 1161
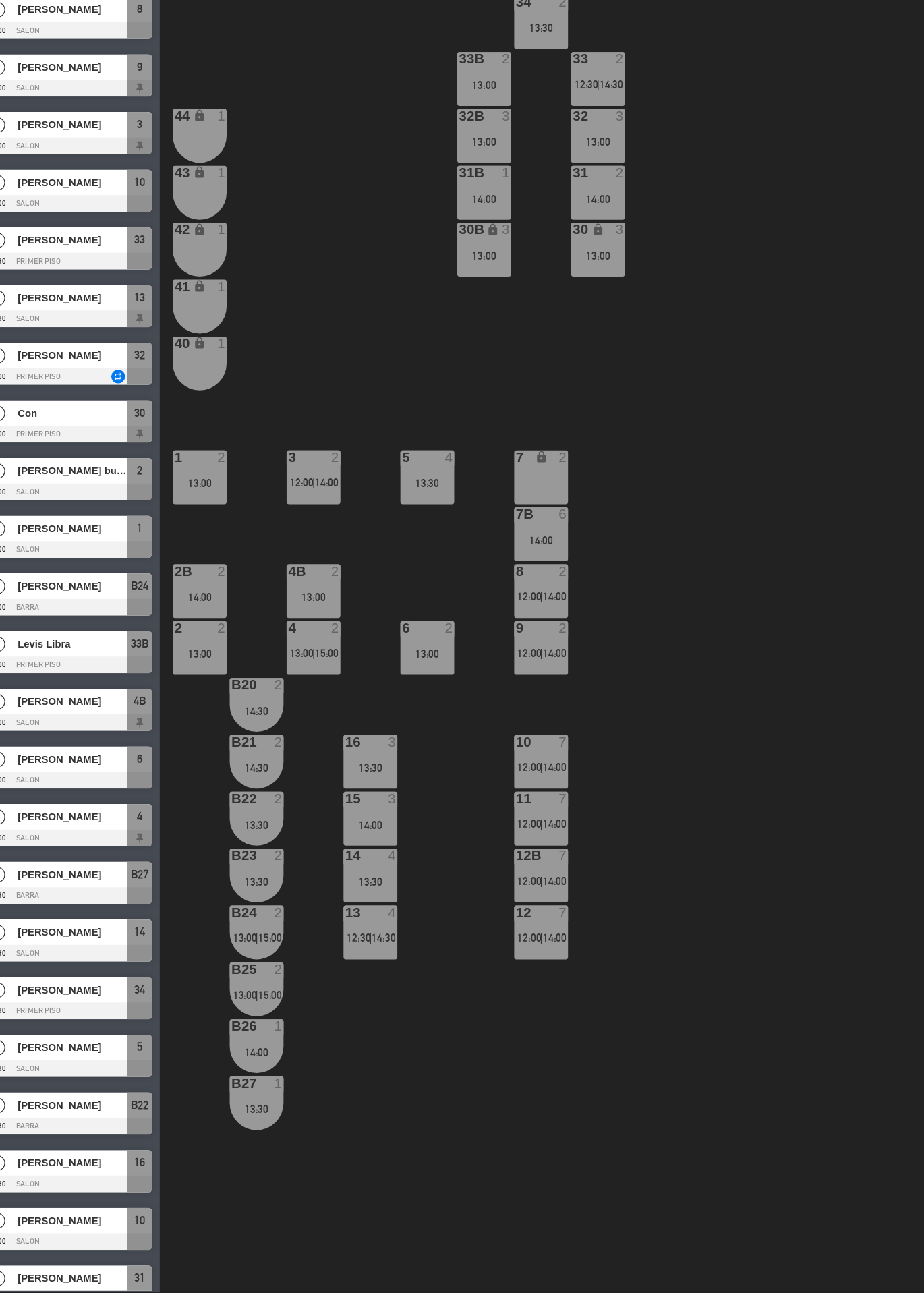
scroll to position [0, 0]
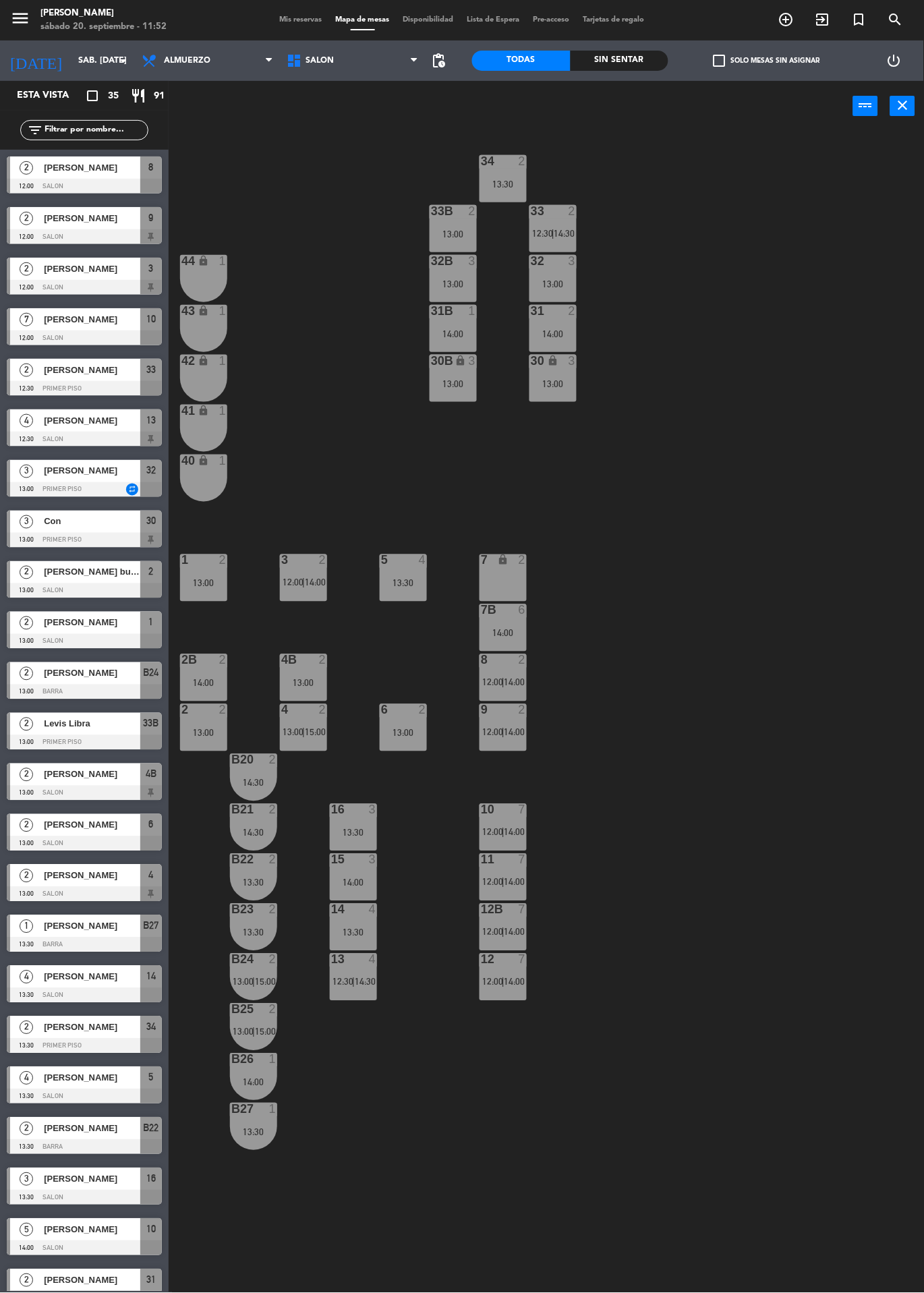
click at [496, 842] on div "10 7 12:00 | 14:00" at bounding box center [503, 827] width 47 height 47
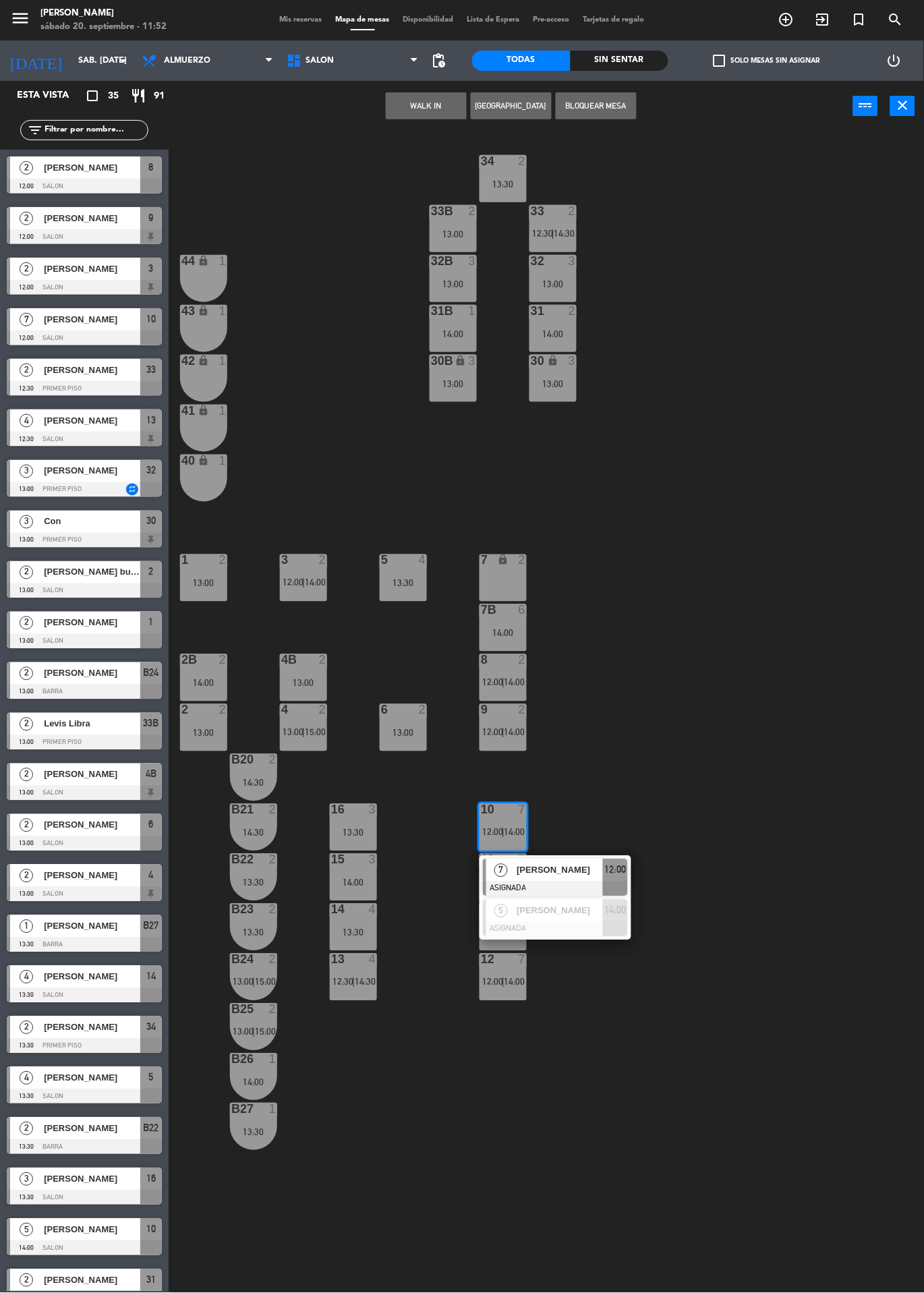
click at [649, 1052] on div "34 2 13:30 33B 2 13:00 33 2 12:30 | 14:30 44 lock 1 32B 3 13:00 32 3 13:00 43 l…" at bounding box center [551, 712] width 746 height 1161
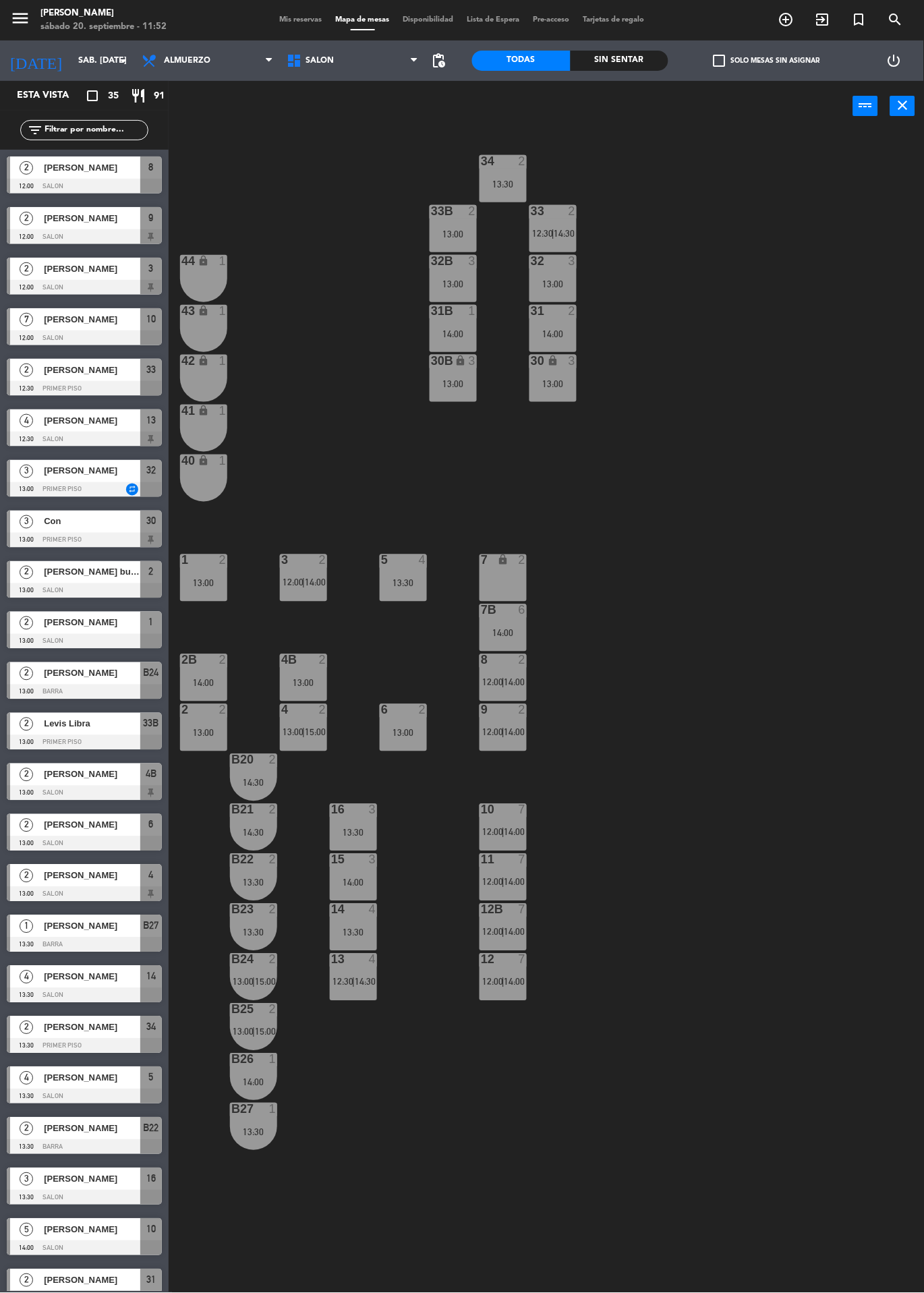
click at [294, 20] on span "Mis reservas" at bounding box center [301, 20] width 56 height 8
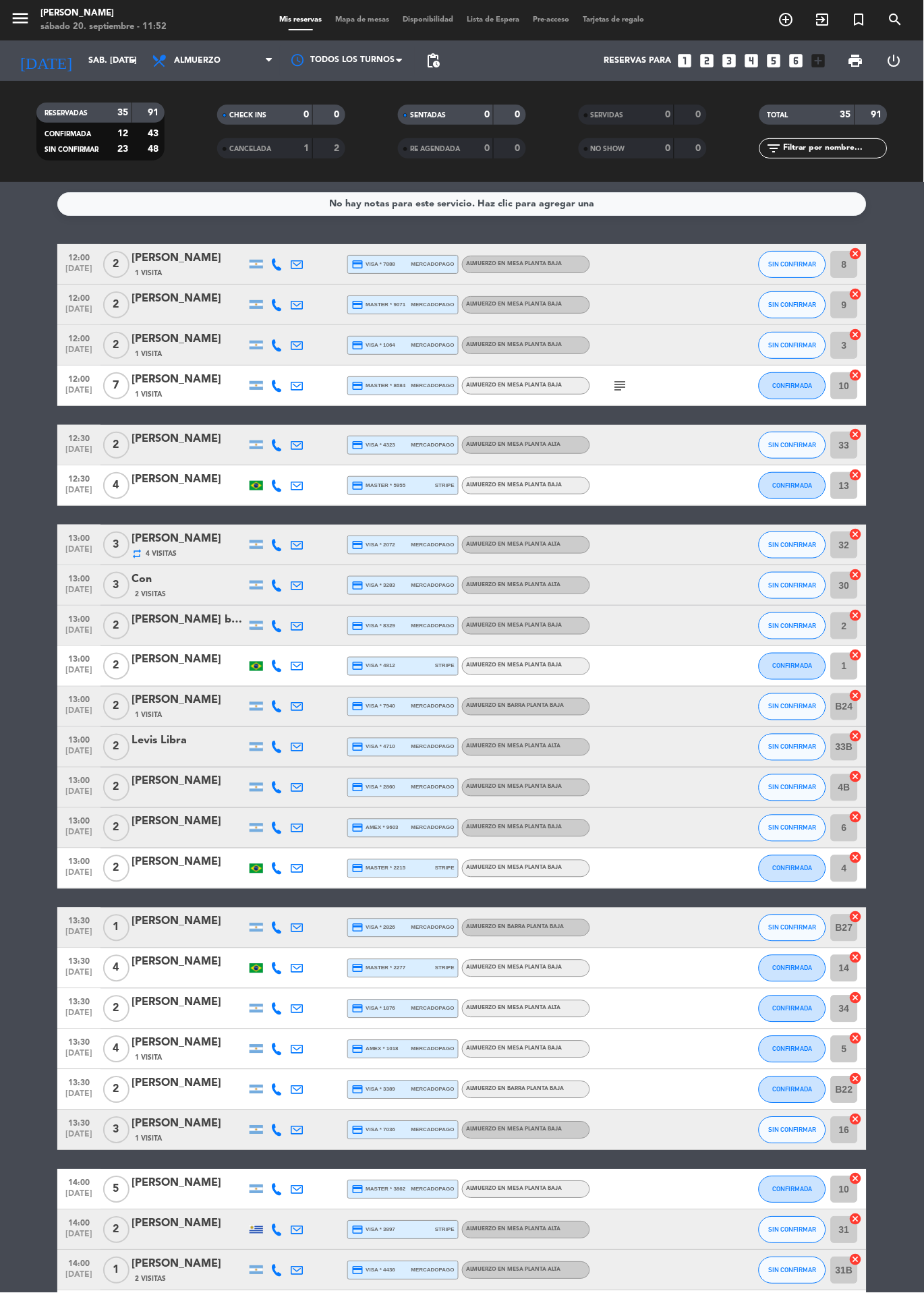
scroll to position [5, 0]
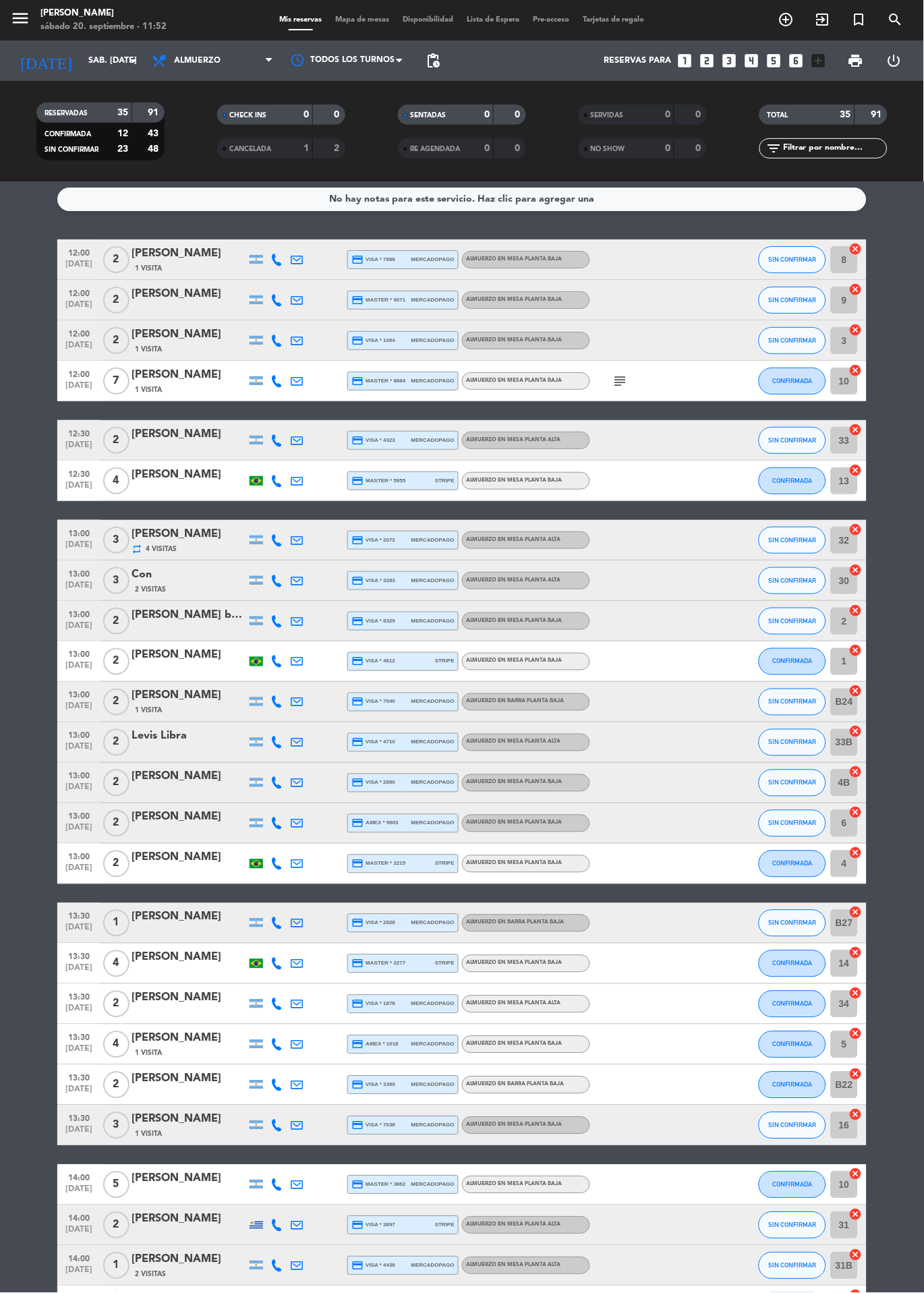
click at [620, 382] on icon "subject" at bounding box center [620, 381] width 16 height 16
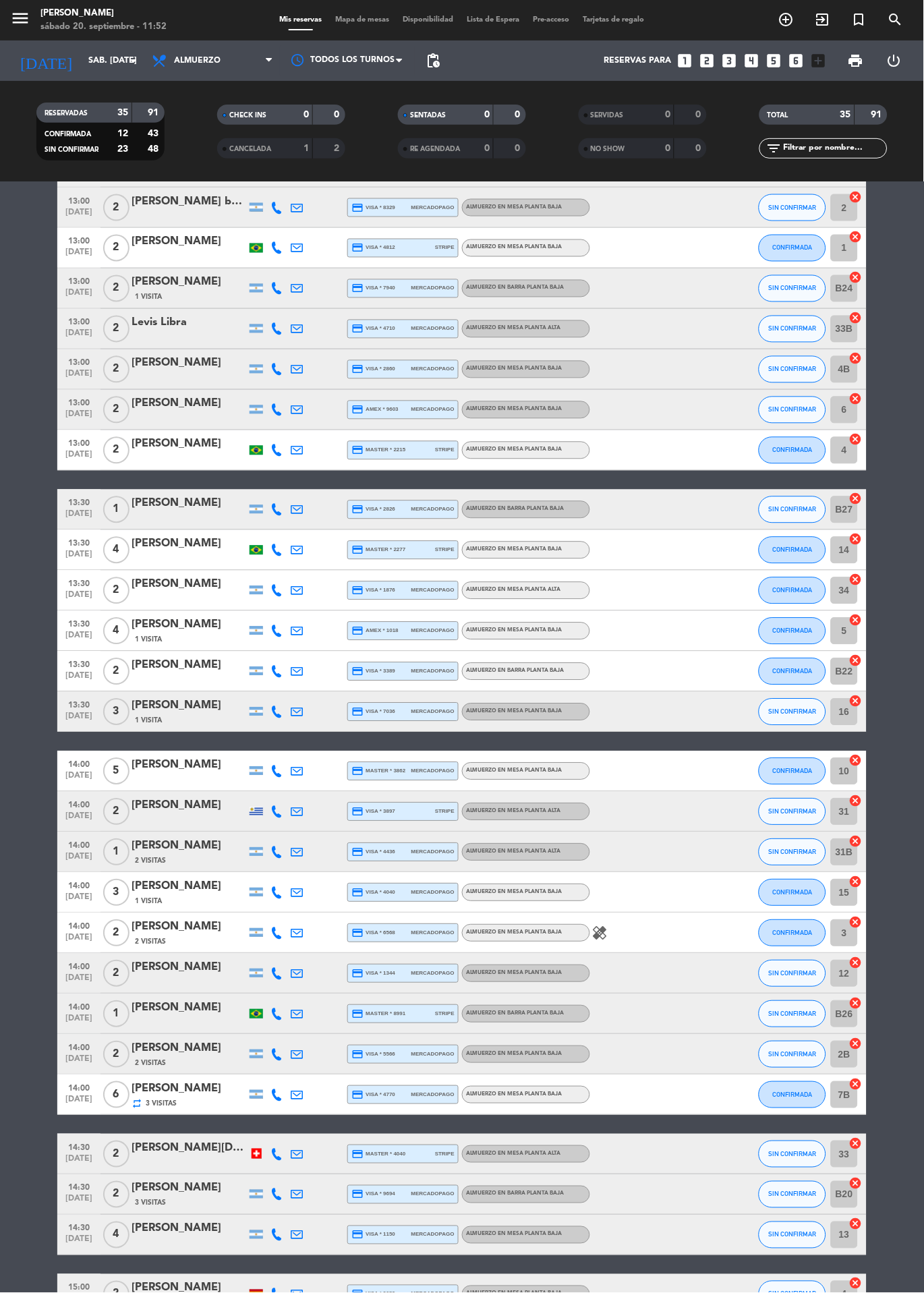
scroll to position [0, 0]
